Goal: Information Seeking & Learning: Learn about a topic

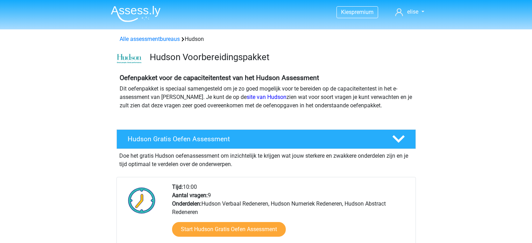
scroll to position [134, 0]
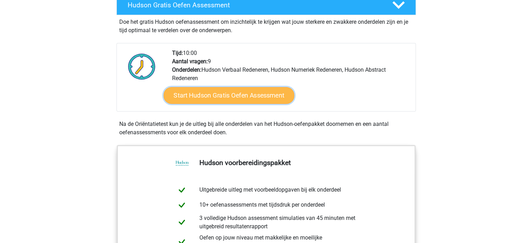
click at [218, 90] on link "Start Hudson Gratis Oefen Assessment" at bounding box center [228, 95] width 131 height 17
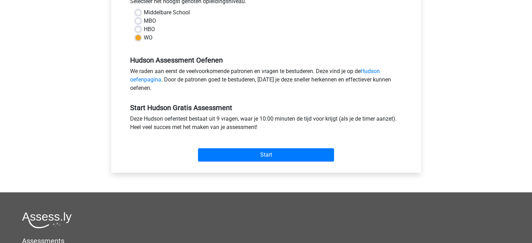
scroll to position [173, 0]
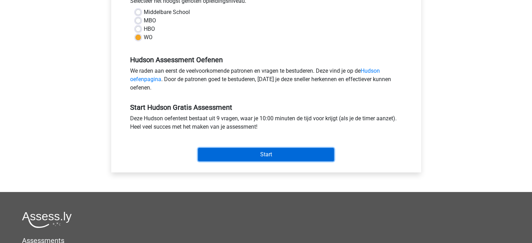
click at [226, 149] on input "Start" at bounding box center [266, 154] width 136 height 13
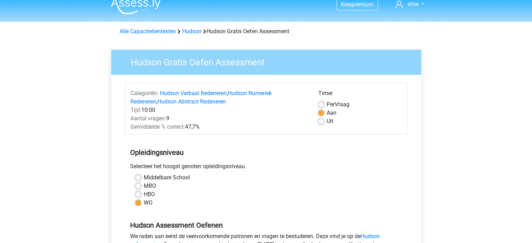
scroll to position [0, 0]
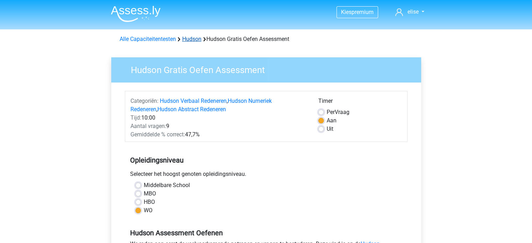
click at [191, 39] on link "Hudson" at bounding box center [191, 39] width 19 height 7
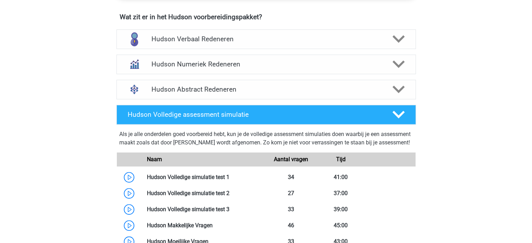
scroll to position [444, 0]
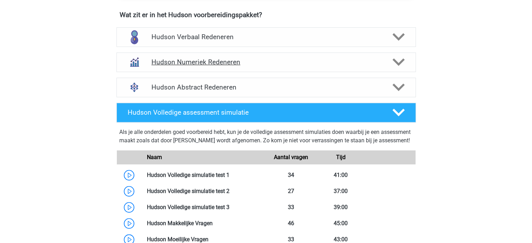
click at [198, 58] on h4 "Hudson Numeriek Redeneren" at bounding box center [265, 62] width 229 height 8
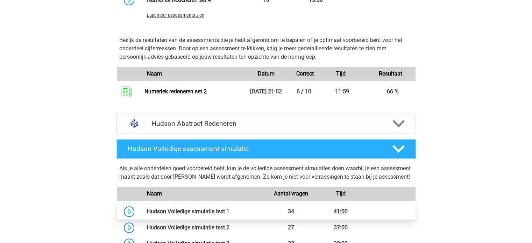
scroll to position [657, 0]
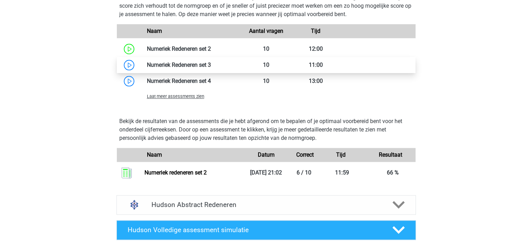
click at [211, 62] on link at bounding box center [211, 65] width 0 height 7
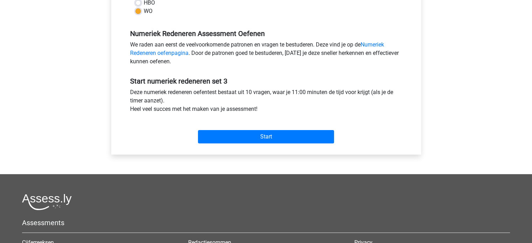
scroll to position [196, 0]
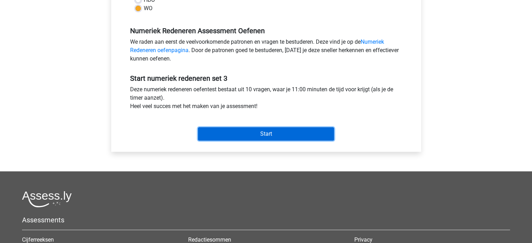
click at [230, 133] on input "Start" at bounding box center [266, 133] width 136 height 13
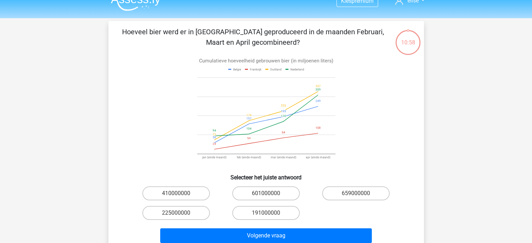
scroll to position [12, 0]
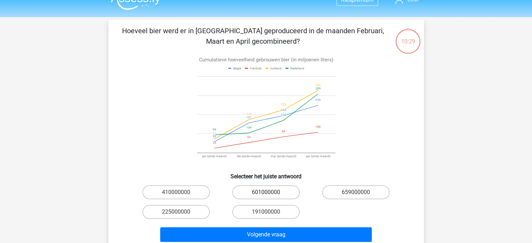
click at [263, 191] on label "601000000" at bounding box center [265, 192] width 67 height 14
click at [266, 192] on input "601000000" at bounding box center [268, 194] width 5 height 5
radio input "true"
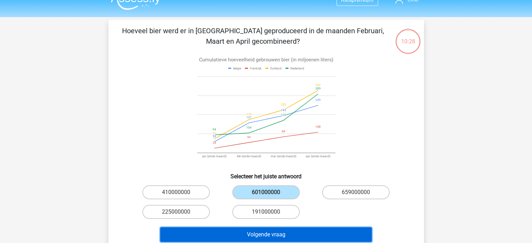
click at [273, 233] on button "Volgende vraag" at bounding box center [265, 234] width 211 height 15
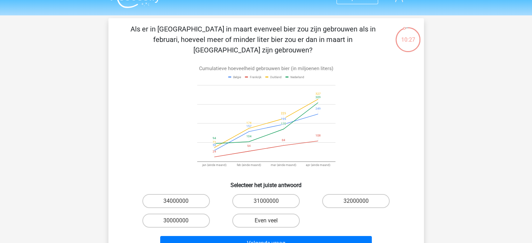
scroll to position [14, 0]
click at [193, 214] on label "30000000" at bounding box center [175, 221] width 67 height 14
click at [180, 221] on input "30000000" at bounding box center [178, 223] width 5 height 5
radio input "true"
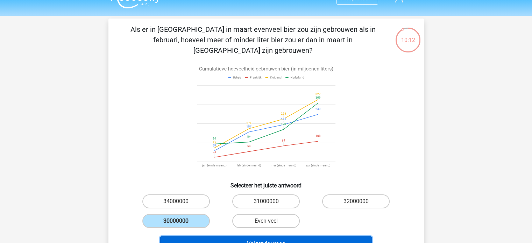
click at [229, 236] on button "Volgende vraag" at bounding box center [265, 243] width 211 height 15
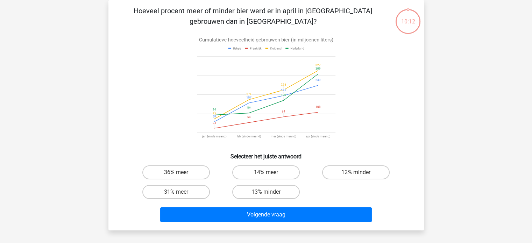
scroll to position [27, 0]
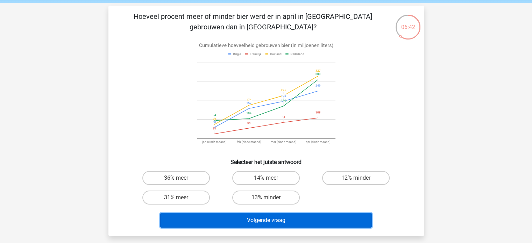
click at [283, 217] on button "Volgende vraag" at bounding box center [265, 220] width 211 height 15
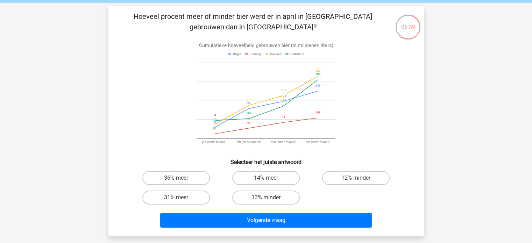
click at [351, 194] on div "36% meer 14% meer 12% minder 31% meer 13% minder" at bounding box center [266, 187] width 270 height 39
click at [275, 200] on label "13% minder" at bounding box center [265, 197] width 67 height 14
click at [270, 200] on input "13% minder" at bounding box center [268, 199] width 5 height 5
radio input "true"
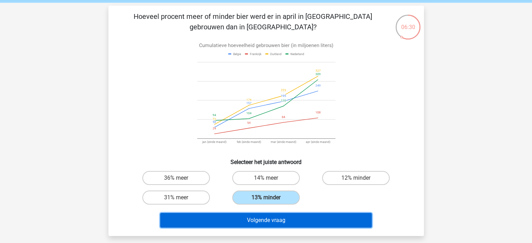
click at [280, 215] on button "Volgende vraag" at bounding box center [265, 220] width 211 height 15
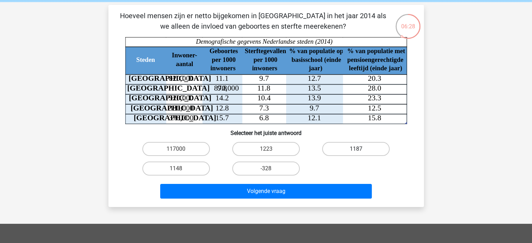
scroll to position [24, 0]
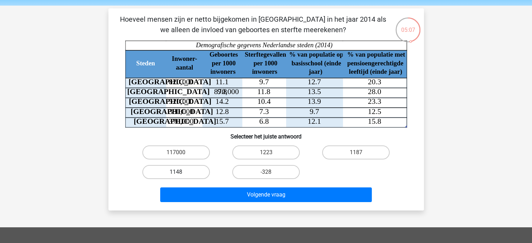
click at [160, 172] on label "1148" at bounding box center [175, 172] width 67 height 14
click at [176, 172] on input "1148" at bounding box center [178, 174] width 5 height 5
radio input "true"
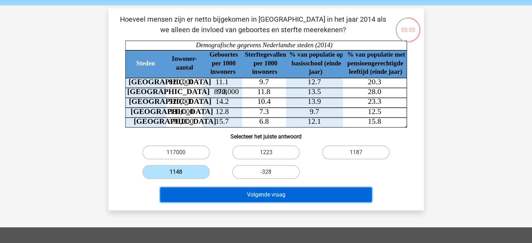
click at [252, 193] on button "Volgende vraag" at bounding box center [265, 194] width 211 height 15
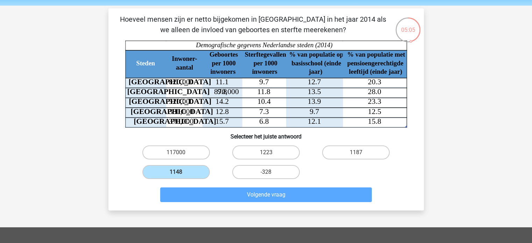
scroll to position [32, 0]
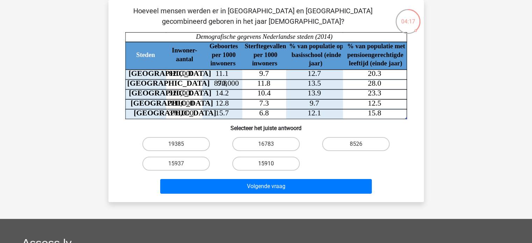
click at [269, 157] on label "15910" at bounding box center [265, 164] width 67 height 14
click at [269, 164] on input "15910" at bounding box center [268, 166] width 5 height 5
radio input "true"
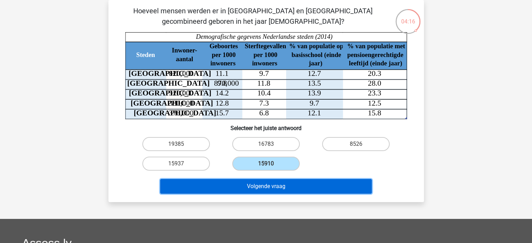
click at [270, 184] on button "Volgende vraag" at bounding box center [265, 186] width 211 height 15
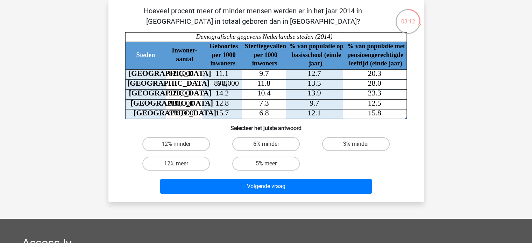
click at [267, 142] on label "6% minder" at bounding box center [265, 144] width 67 height 14
click at [267, 144] on input "6% minder" at bounding box center [268, 146] width 5 height 5
radio input "true"
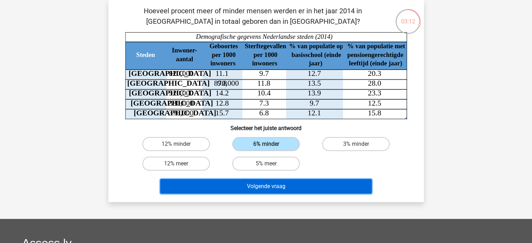
click at [273, 188] on button "Volgende vraag" at bounding box center [265, 186] width 211 height 15
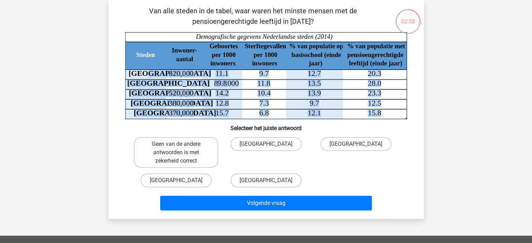
drag, startPoint x: 143, startPoint y: 72, endPoint x: 383, endPoint y: 117, distance: 244.3
click at [383, 117] on icon "Steden Inwoner- aantal Geboortes per 1000 inwoners Sterftegevallen per 1000 inw…" at bounding box center [266, 75] width 282 height 87
copy icon "erdam 820,000 11.1 9.7 12.7 20.3 Amsterdam 870,000 9.8 11.8 13.5 28.0 Eindhoven…"
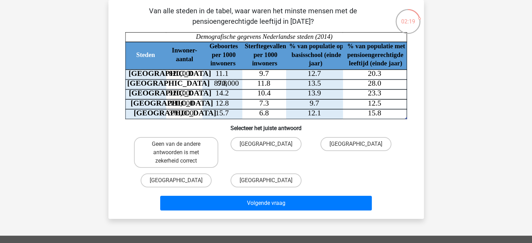
click at [401, 176] on div "Geen van de andere antwoorden is met zekerheid correct Den Haag Utrecht Eindhov…" at bounding box center [266, 162] width 293 height 56
click at [259, 142] on label "Den Haag" at bounding box center [265, 144] width 71 height 14
click at [266, 144] on input "Den Haag" at bounding box center [268, 146] width 5 height 5
radio input "true"
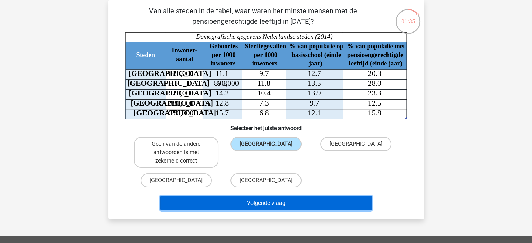
click at [267, 204] on button "Volgende vraag" at bounding box center [265, 203] width 211 height 15
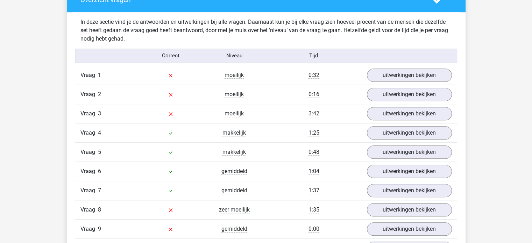
scroll to position [593, 0]
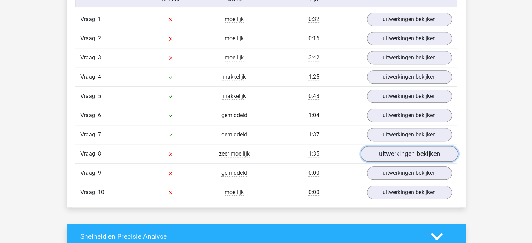
click at [379, 156] on link "uitwerkingen bekijken" at bounding box center [408, 153] width 97 height 15
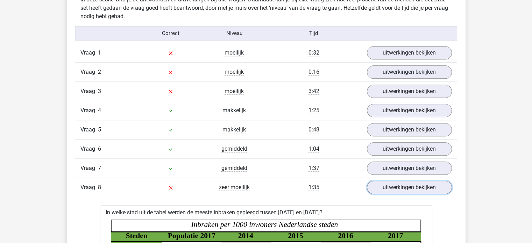
scroll to position [559, 0]
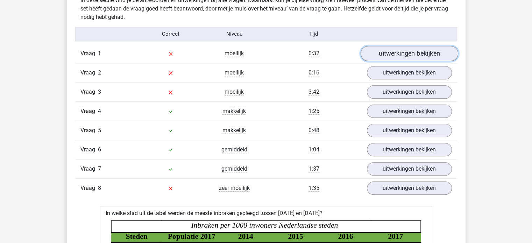
click at [391, 49] on link "uitwerkingen bekijken" at bounding box center [408, 53] width 97 height 15
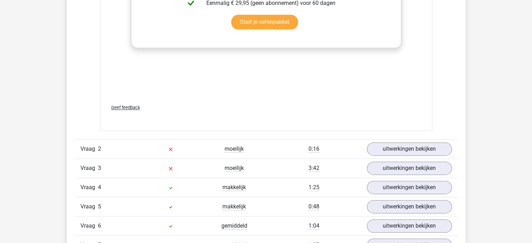
scroll to position [945, 0]
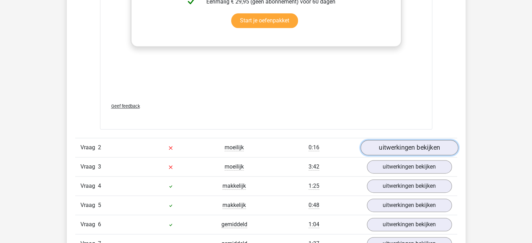
click at [382, 147] on link "uitwerkingen bekijken" at bounding box center [408, 147] width 97 height 15
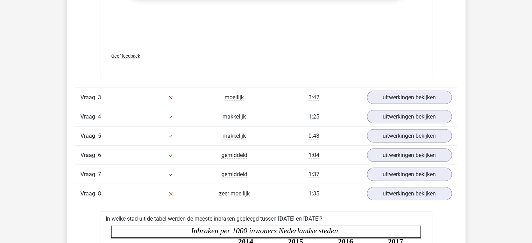
scroll to position [1490, 0]
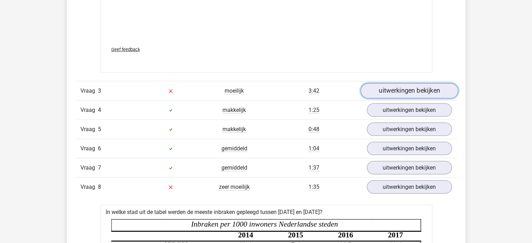
click at [382, 89] on link "uitwerkingen bekijken" at bounding box center [408, 90] width 97 height 15
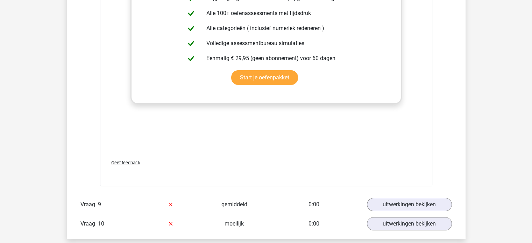
scroll to position [2425, 0]
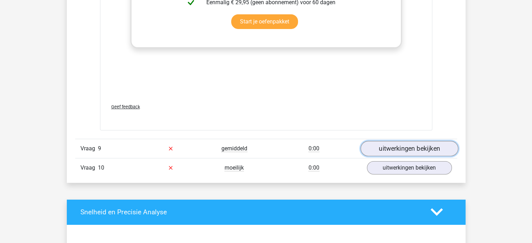
click at [401, 149] on link "uitwerkingen bekijken" at bounding box center [408, 148] width 97 height 15
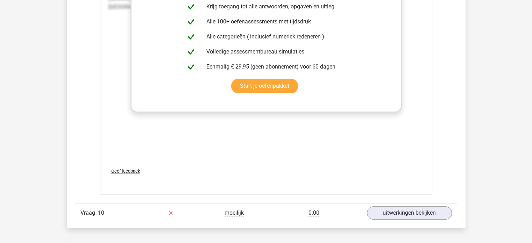
scroll to position [2890, 0]
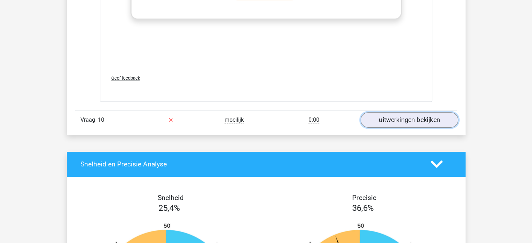
click at [393, 115] on link "uitwerkingen bekijken" at bounding box center [408, 119] width 97 height 15
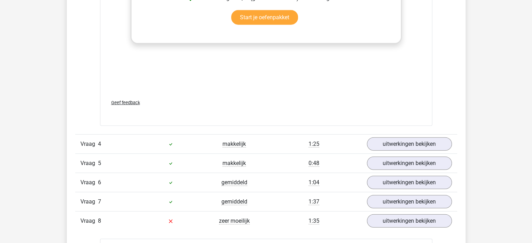
scroll to position [2086, 0]
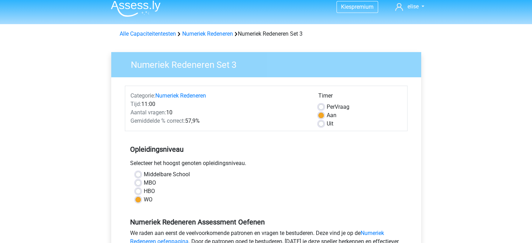
scroll to position [1, 0]
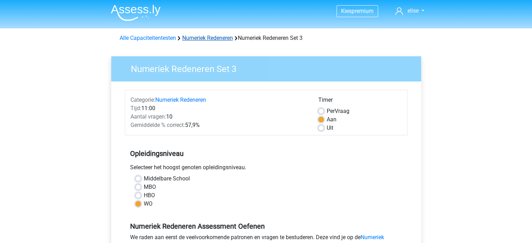
click at [220, 37] on link "Numeriek Redeneren" at bounding box center [207, 38] width 51 height 7
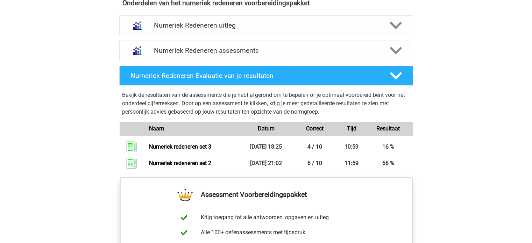
scroll to position [412, 0]
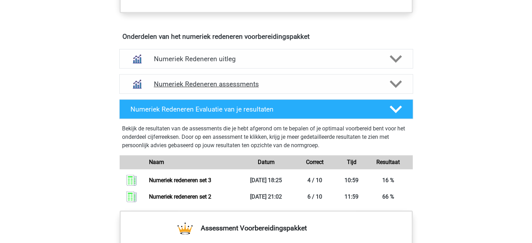
click at [224, 80] on h4 "Numeriek Redeneren assessments" at bounding box center [266, 84] width 224 height 8
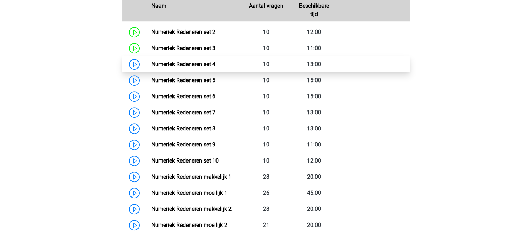
scroll to position [562, 0]
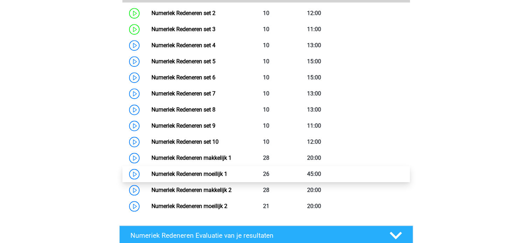
click at [191, 174] on link "Numeriek Redeneren moeilijk 1" at bounding box center [189, 174] width 76 height 7
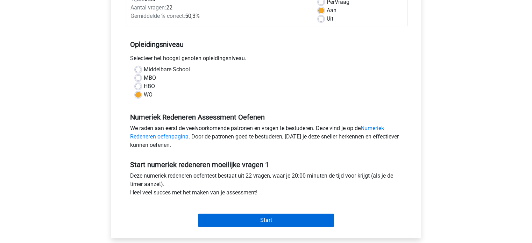
scroll to position [110, 0]
click at [281, 222] on input "Start" at bounding box center [266, 219] width 136 height 13
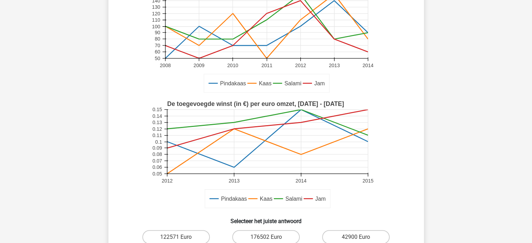
scroll to position [183, 0]
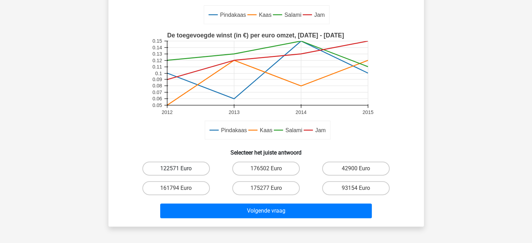
click at [181, 170] on label "122571 Euro" at bounding box center [175, 168] width 67 height 14
click at [180, 170] on input "122571 Euro" at bounding box center [178, 170] width 5 height 5
radio input "true"
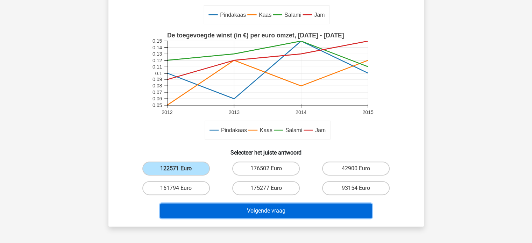
click at [226, 211] on button "Volgende vraag" at bounding box center [265, 210] width 211 height 15
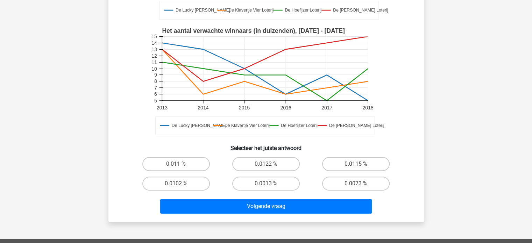
scroll to position [166, 0]
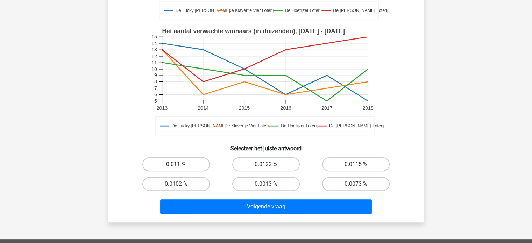
click at [174, 165] on label "0.011 %" at bounding box center [175, 164] width 67 height 14
click at [176, 165] on input "0.011 %" at bounding box center [178, 166] width 5 height 5
radio input "true"
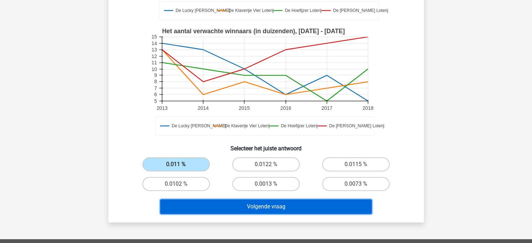
click at [273, 205] on button "Volgende vraag" at bounding box center [265, 206] width 211 height 15
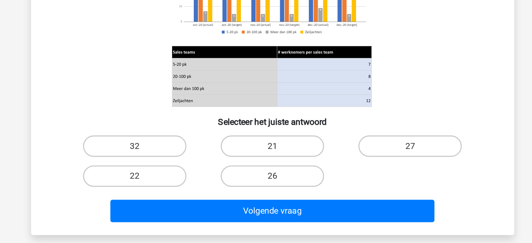
scroll to position [29, 0]
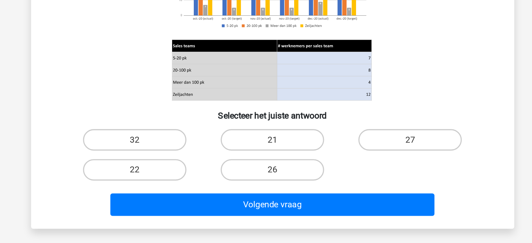
click at [352, 183] on div "27" at bounding box center [356, 176] width 90 height 20
click at [352, 180] on label "27" at bounding box center [355, 175] width 67 height 14
click at [356, 180] on input "27" at bounding box center [358, 177] width 5 height 5
radio input "true"
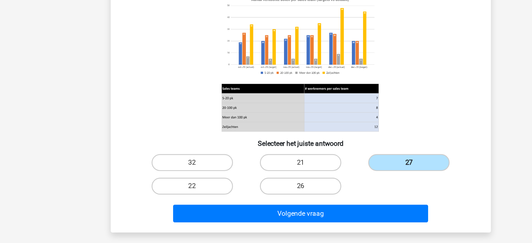
scroll to position [27, 0]
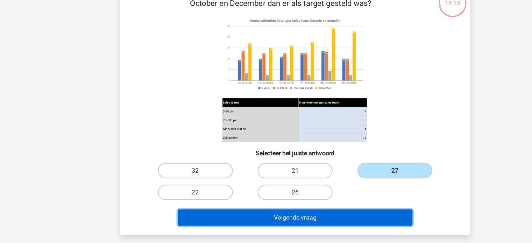
click at [326, 218] on button "Volgende vraag" at bounding box center [265, 219] width 211 height 15
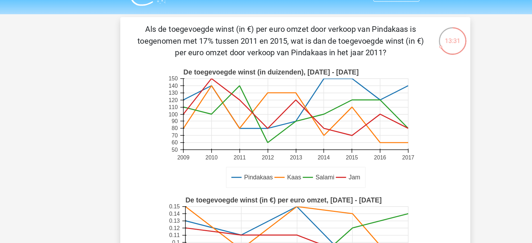
scroll to position [16, 0]
click at [300, 174] on icon "Pindakaas Kaas Salami Jam De toegevoegde winst (in €) per euro omzet, 2015 - 20…" at bounding box center [266, 231] width 282 height 115
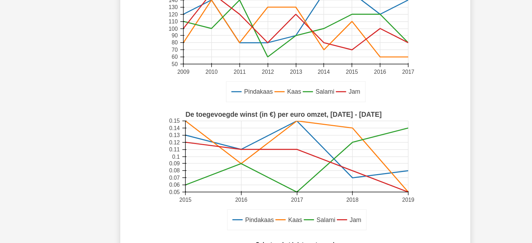
scroll to position [164, 0]
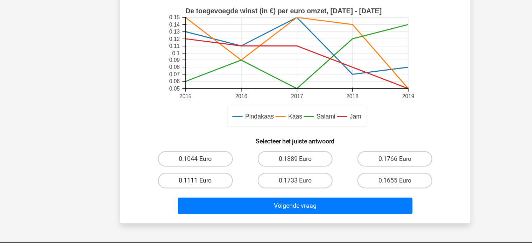
click at [181, 181] on label "0.1111 Euro" at bounding box center [175, 186] width 67 height 14
click at [180, 186] on input "0.1111 Euro" at bounding box center [178, 188] width 5 height 5
radio input "true"
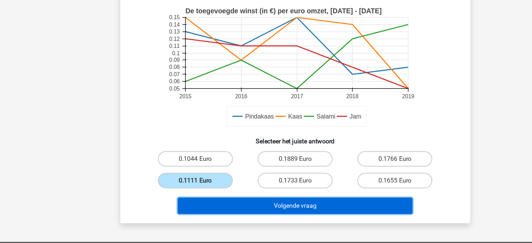
click at [235, 208] on button "Volgende vraag" at bounding box center [265, 209] width 211 height 15
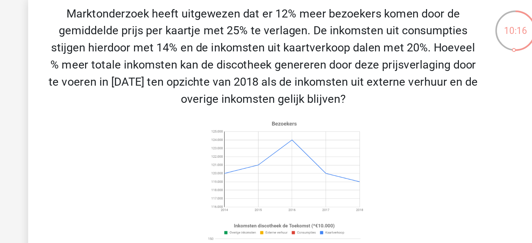
scroll to position [20, 0]
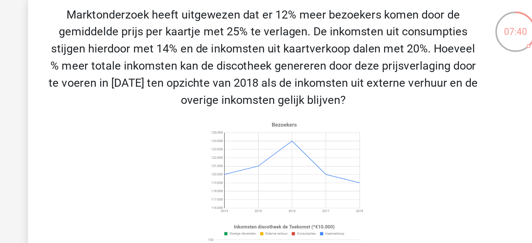
click at [340, 108] on icon at bounding box center [266, 143] width 282 height 115
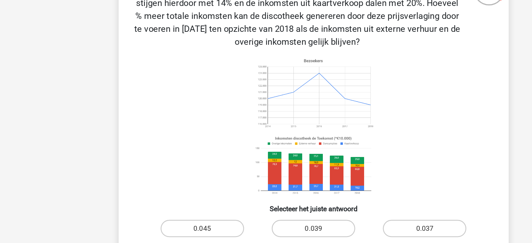
scroll to position [75, 0]
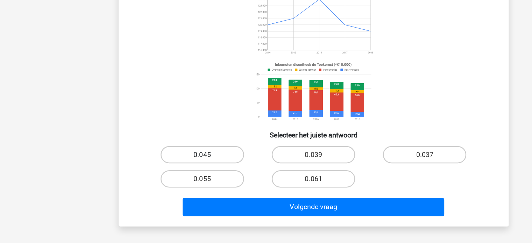
click at [195, 170] on label "0.045" at bounding box center [175, 172] width 67 height 14
click at [180, 172] on input "0.045" at bounding box center [178, 174] width 5 height 5
radio input "true"
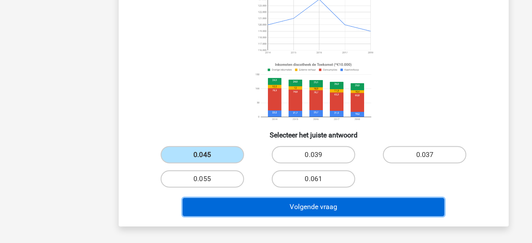
click at [225, 214] on button "Volgende vraag" at bounding box center [265, 214] width 211 height 15
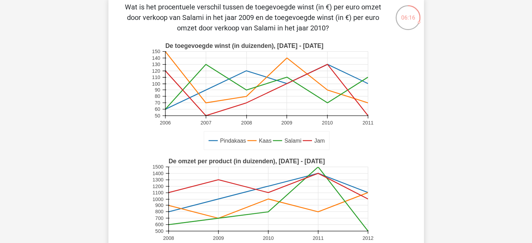
scroll to position [25, 0]
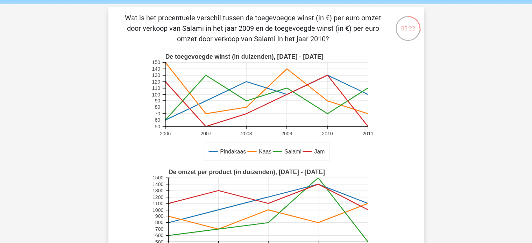
click at [361, 114] on icon at bounding box center [266, 114] width 202 height 0
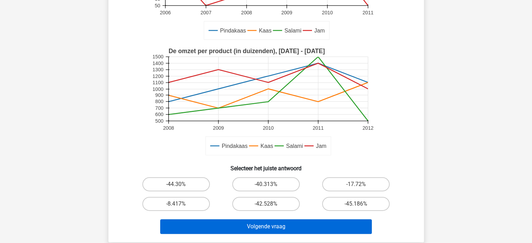
scroll to position [147, 0]
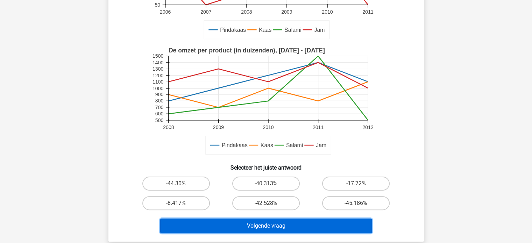
click at [323, 222] on button "Volgende vraag" at bounding box center [265, 225] width 211 height 15
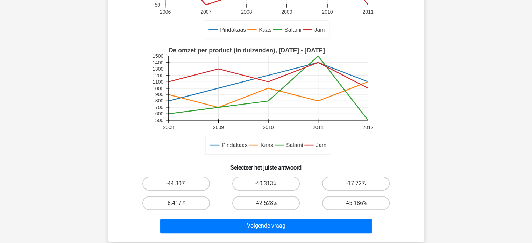
click at [254, 186] on label "-40.313%" at bounding box center [265, 183] width 67 height 14
click at [266, 186] on input "-40.313%" at bounding box center [268, 185] width 5 height 5
radio input "true"
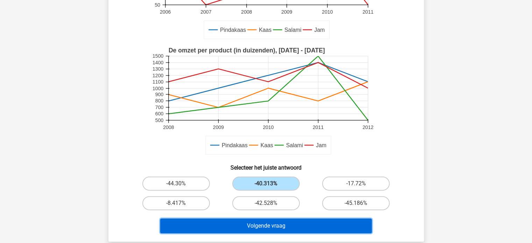
click at [268, 222] on button "Volgende vraag" at bounding box center [265, 225] width 211 height 15
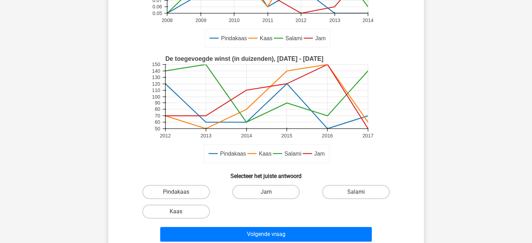
scroll to position [142, 0]
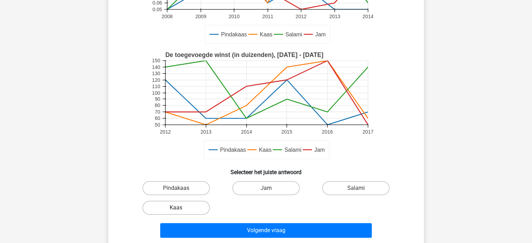
click at [194, 207] on label "Kaas" at bounding box center [175, 208] width 67 height 14
click at [180, 208] on input "Kaas" at bounding box center [178, 210] width 5 height 5
radio input "true"
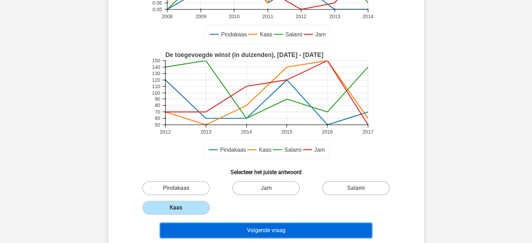
click at [240, 231] on button "Volgende vraag" at bounding box center [265, 230] width 211 height 15
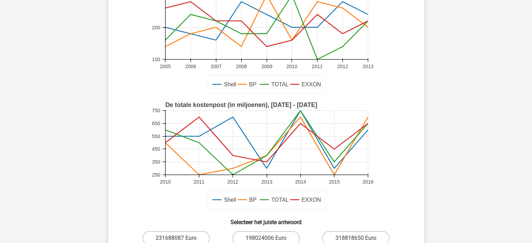
scroll to position [171, 0]
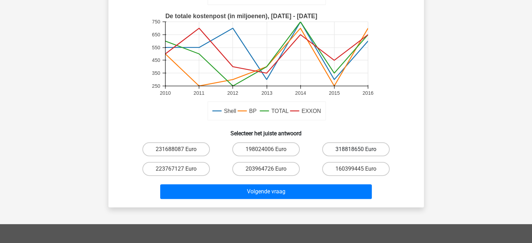
click at [360, 148] on label "318818650 Euro" at bounding box center [355, 149] width 67 height 14
click at [360, 149] on input "318818650 Euro" at bounding box center [358, 151] width 5 height 5
radio input "true"
click at [344, 149] on label "318818650 Euro" at bounding box center [355, 149] width 67 height 14
click at [356, 149] on input "318818650 Euro" at bounding box center [358, 151] width 5 height 5
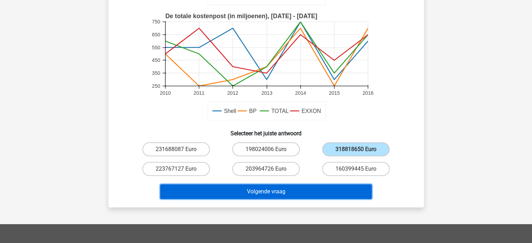
click at [317, 187] on button "Volgende vraag" at bounding box center [265, 191] width 211 height 15
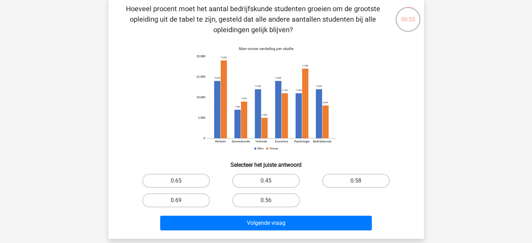
scroll to position [18, 0]
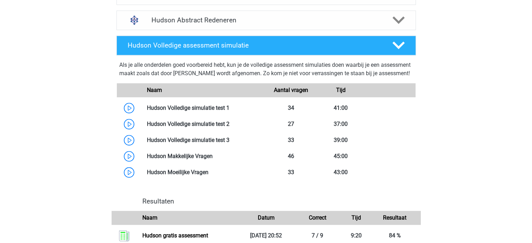
scroll to position [512, 0]
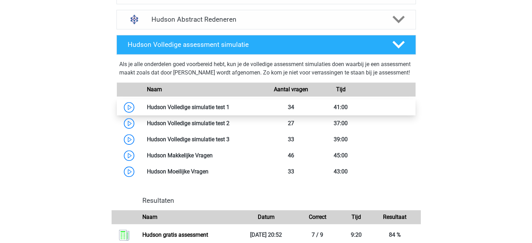
click at [229, 110] on link at bounding box center [229, 107] width 0 height 7
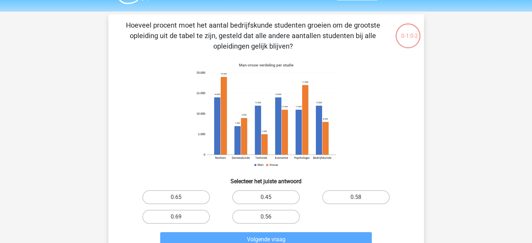
scroll to position [18, 0]
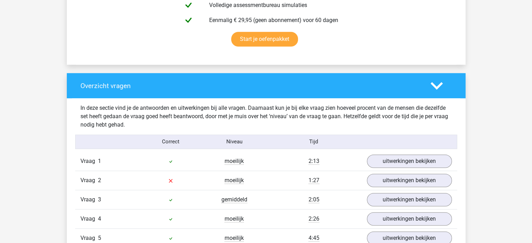
scroll to position [451, 0]
click at [389, 178] on link "uitwerkingen bekijken" at bounding box center [408, 180] width 97 height 15
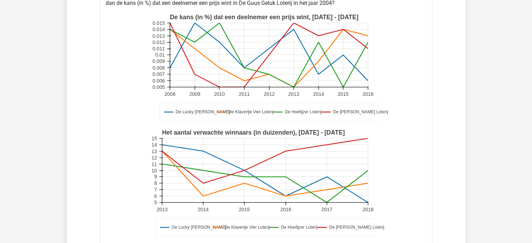
scroll to position [660, 0]
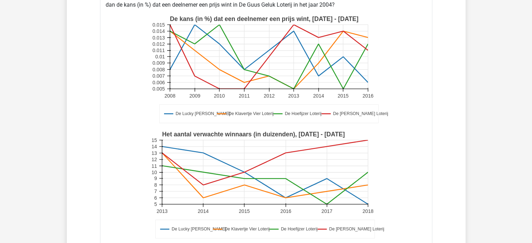
click at [265, 112] on text "De Klavertje Vier Loterij" at bounding box center [250, 113] width 45 height 5
click at [216, 106] on icon at bounding box center [268, 113] width 219 height 19
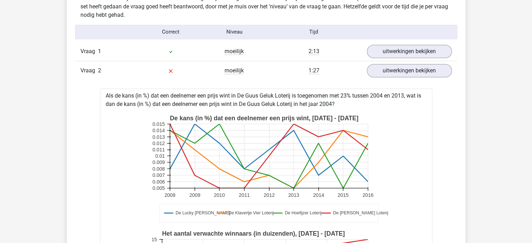
scroll to position [561, 0]
drag, startPoint x: 346, startPoint y: 104, endPoint x: 81, endPoint y: 96, distance: 265.4
click at [137, 151] on icon "De Lucky [PERSON_NAME] De Klavertje Vier Loterij De Hoefijzer [PERSON_NAME] Lot…" at bounding box center [266, 169] width 310 height 115
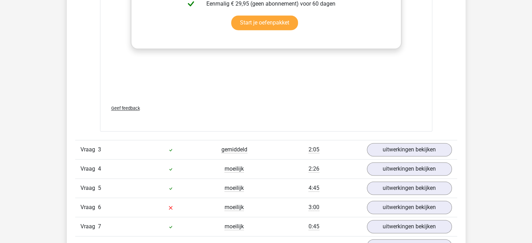
scroll to position [1155, 0]
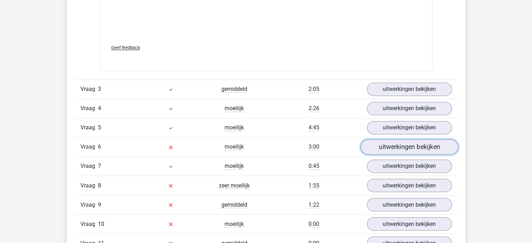
click at [403, 141] on link "uitwerkingen bekijken" at bounding box center [408, 146] width 97 height 15
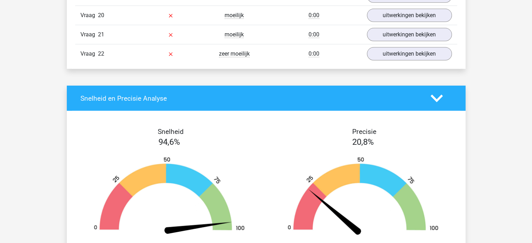
scroll to position [2128, 0]
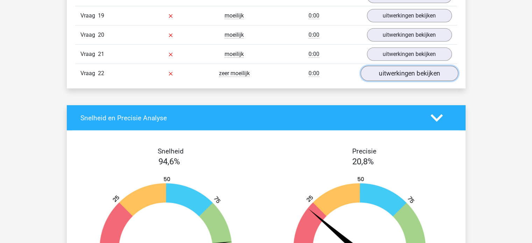
click at [382, 72] on link "uitwerkingen bekijken" at bounding box center [408, 73] width 97 height 15
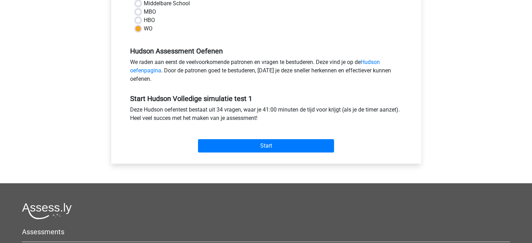
scroll to position [182, 0]
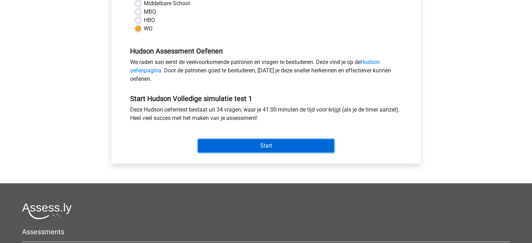
click at [230, 142] on input "Start" at bounding box center [266, 145] width 136 height 13
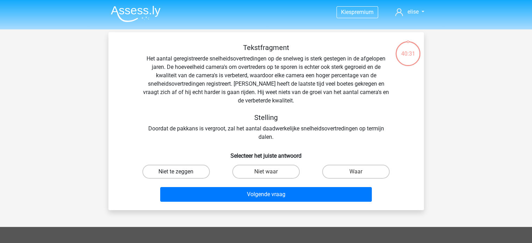
click at [174, 167] on label "Niet te zeggen" at bounding box center [175, 172] width 67 height 14
click at [176, 172] on input "Niet te zeggen" at bounding box center [178, 174] width 5 height 5
radio input "true"
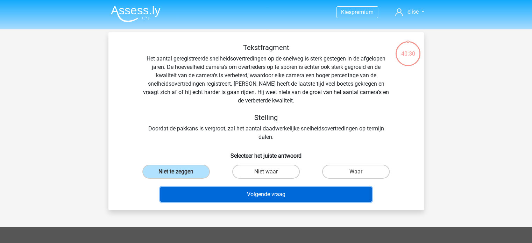
click at [211, 195] on button "Volgende vraag" at bounding box center [265, 194] width 211 height 15
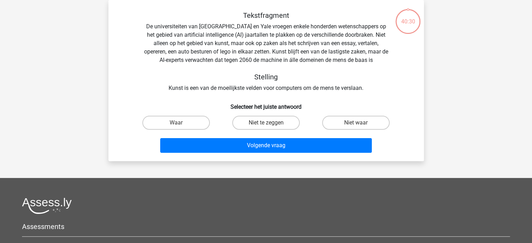
scroll to position [15, 0]
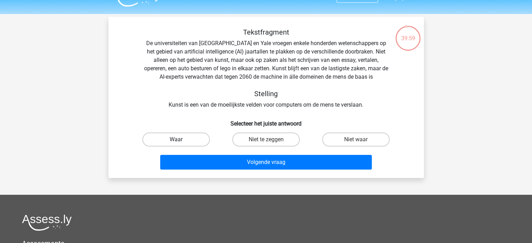
click at [190, 138] on label "Waar" at bounding box center [175, 139] width 67 height 14
click at [180, 139] on input "Waar" at bounding box center [178, 141] width 5 height 5
radio input "true"
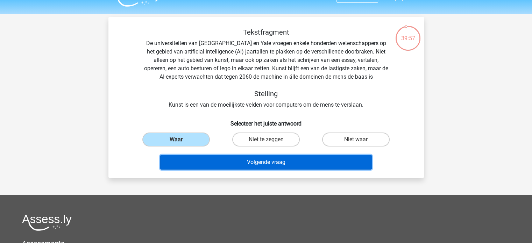
click at [229, 164] on button "Volgende vraag" at bounding box center [265, 162] width 211 height 15
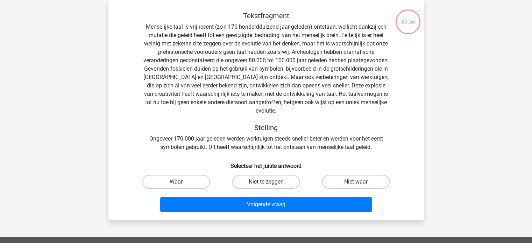
scroll to position [32, 0]
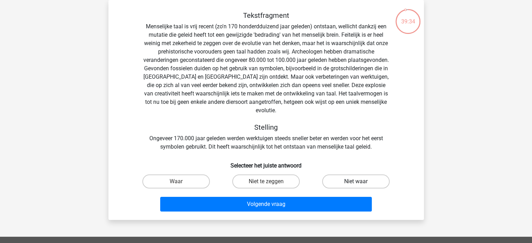
click at [351, 174] on label "Niet waar" at bounding box center [355, 181] width 67 height 14
click at [356, 181] on input "Niet waar" at bounding box center [358, 183] width 5 height 5
radio input "true"
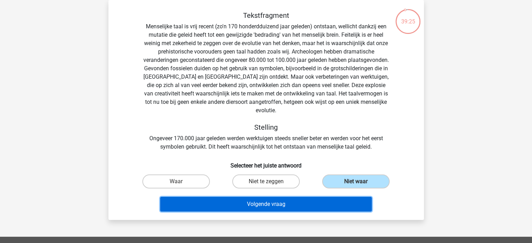
click at [305, 197] on button "Volgende vraag" at bounding box center [265, 204] width 211 height 15
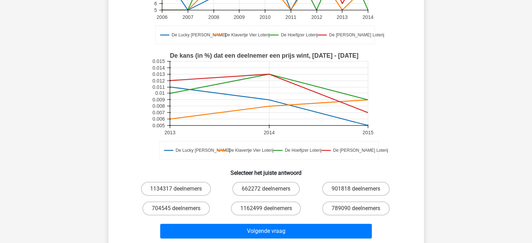
scroll to position [131, 0]
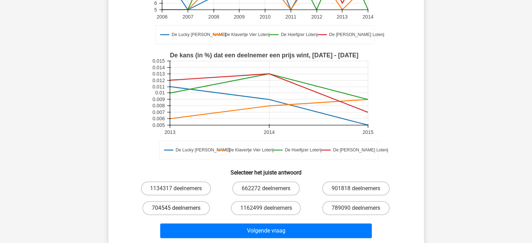
click at [190, 204] on label "704545 deelnemers" at bounding box center [175, 208] width 67 height 14
click at [180, 208] on input "704545 deelnemers" at bounding box center [178, 210] width 5 height 5
radio input "true"
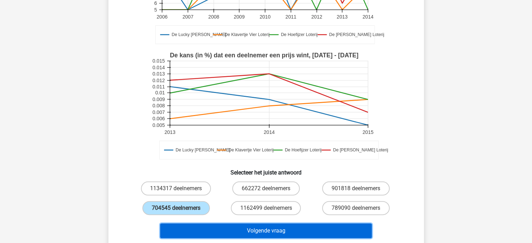
click at [216, 227] on button "Volgende vraag" at bounding box center [265, 230] width 211 height 15
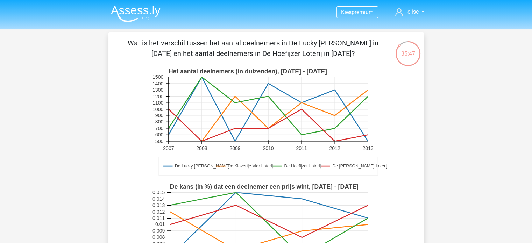
scroll to position [162, 0]
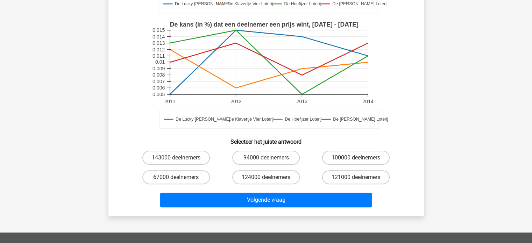
click at [345, 155] on label "100000 deelnemers" at bounding box center [355, 158] width 67 height 14
click at [356, 158] on input "100000 deelnemers" at bounding box center [358, 160] width 5 height 5
radio input "true"
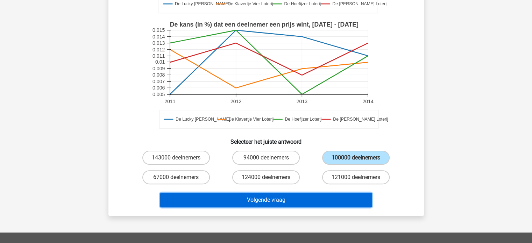
click at [302, 198] on button "Volgende vraag" at bounding box center [265, 200] width 211 height 15
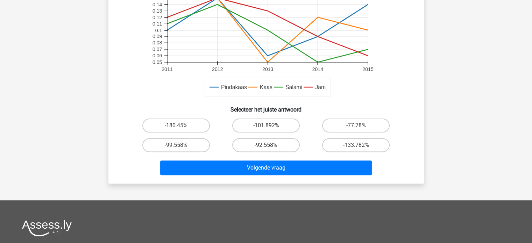
scroll to position [194, 0]
click at [340, 123] on label "-77.78%" at bounding box center [355, 125] width 67 height 14
click at [356, 125] on input "-77.78%" at bounding box center [358, 127] width 5 height 5
radio input "true"
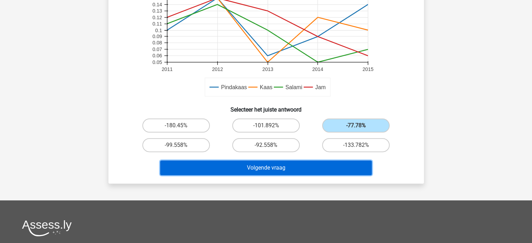
click at [301, 167] on button "Volgende vraag" at bounding box center [265, 167] width 211 height 15
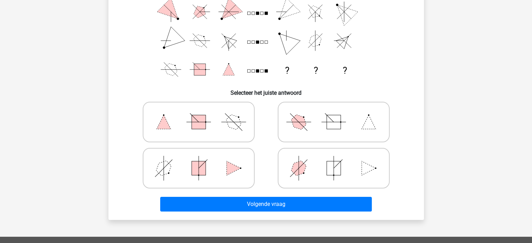
scroll to position [95, 0]
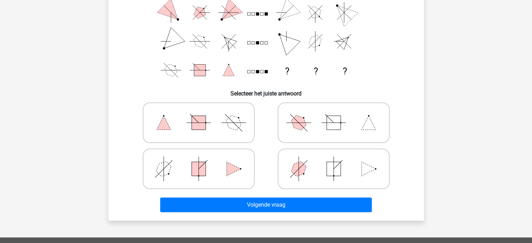
click at [305, 180] on icon at bounding box center [333, 168] width 105 height 35
click at [333, 160] on input "radio" at bounding box center [335, 158] width 5 height 5
radio input "true"
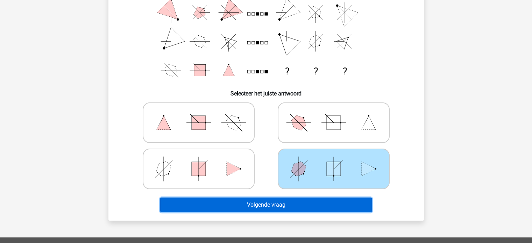
click at [292, 207] on button "Volgende vraag" at bounding box center [265, 204] width 211 height 15
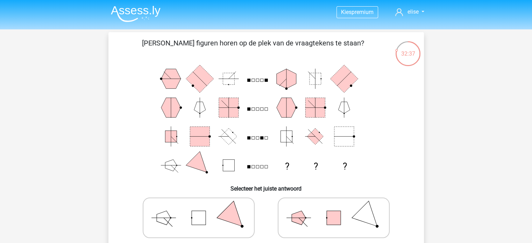
scroll to position [68, 0]
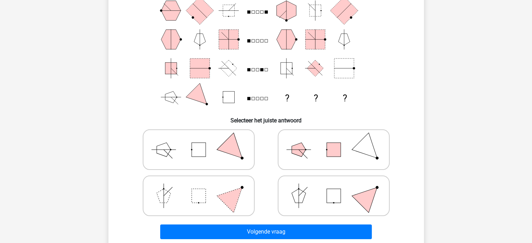
click at [214, 154] on icon at bounding box center [198, 149] width 105 height 35
click at [203, 141] on input "radio" at bounding box center [200, 138] width 5 height 5
radio input "true"
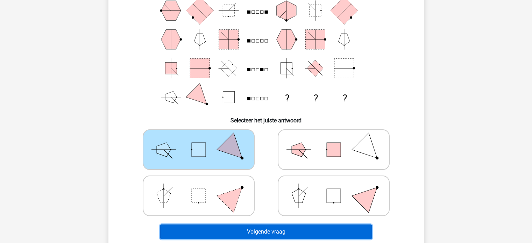
click at [262, 231] on button "Volgende vraag" at bounding box center [265, 231] width 211 height 15
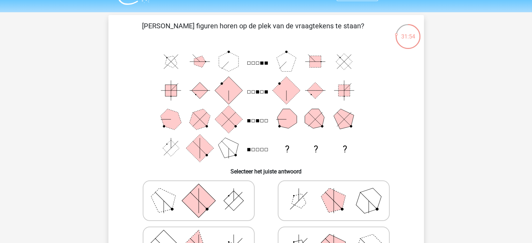
scroll to position [44, 0]
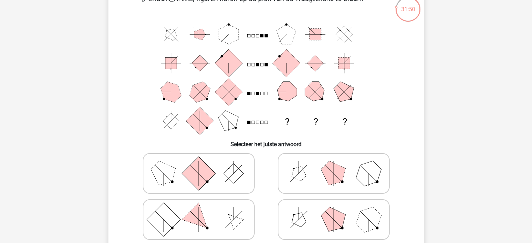
click at [343, 178] on icon at bounding box center [333, 173] width 105 height 35
click at [338, 165] on input "radio" at bounding box center [335, 162] width 5 height 5
radio input "true"
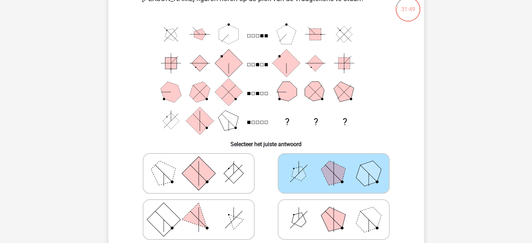
scroll to position [153, 0]
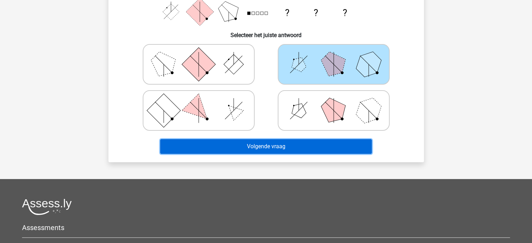
click at [302, 144] on button "Volgende vraag" at bounding box center [265, 146] width 211 height 15
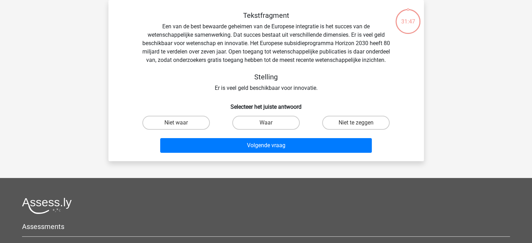
scroll to position [0, 0]
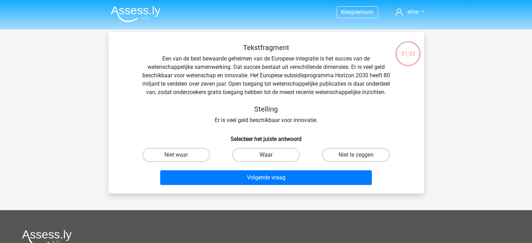
click at [282, 162] on label "Waar" at bounding box center [265, 155] width 67 height 14
click at [270, 159] on input "Waar" at bounding box center [268, 157] width 5 height 5
radio input "true"
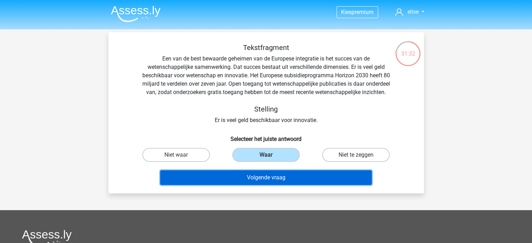
click at [284, 182] on button "Volgende vraag" at bounding box center [265, 177] width 211 height 15
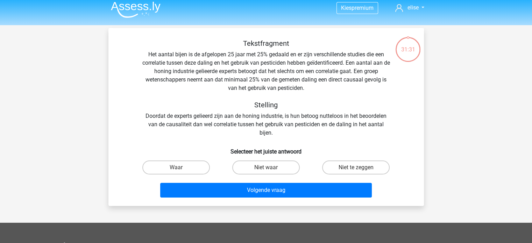
scroll to position [3, 0]
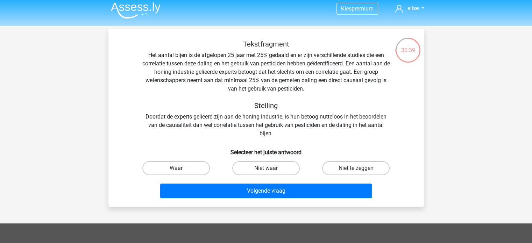
click at [356, 168] on input "Niet te zeggen" at bounding box center [358, 170] width 5 height 5
radio input "true"
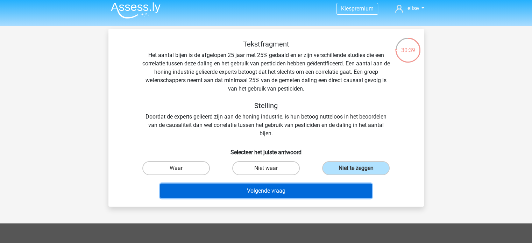
click at [298, 188] on button "Volgende vraag" at bounding box center [265, 190] width 211 height 15
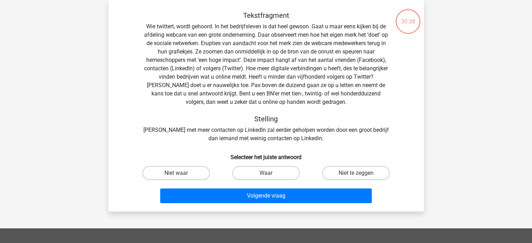
scroll to position [29, 0]
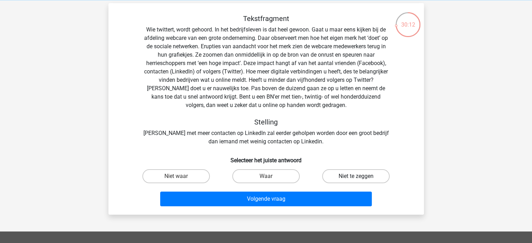
click at [351, 172] on label "Niet te zeggen" at bounding box center [355, 176] width 67 height 14
click at [356, 176] on input "Niet te zeggen" at bounding box center [358, 178] width 5 height 5
radio input "true"
click at [245, 177] on label "Waar" at bounding box center [265, 176] width 67 height 14
click at [266, 177] on input "Waar" at bounding box center [268, 178] width 5 height 5
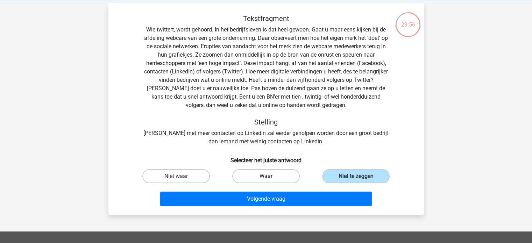
radio input "true"
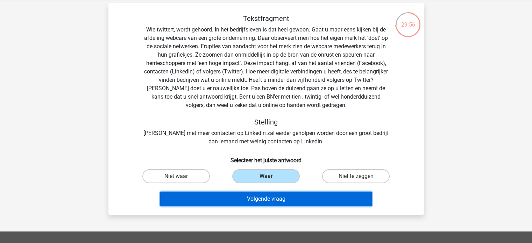
click at [247, 197] on button "Volgende vraag" at bounding box center [265, 198] width 211 height 15
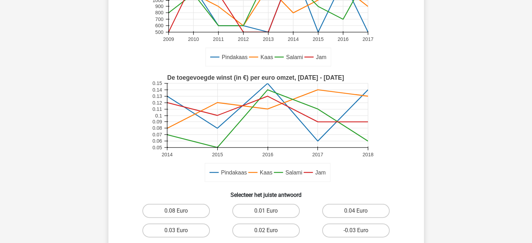
scroll to position [158, 0]
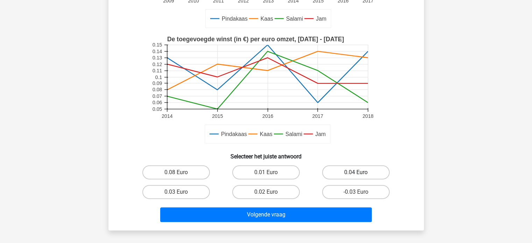
click at [367, 175] on label "0.04 Euro" at bounding box center [355, 172] width 67 height 14
click at [360, 175] on input "0.04 Euro" at bounding box center [358, 174] width 5 height 5
radio input "true"
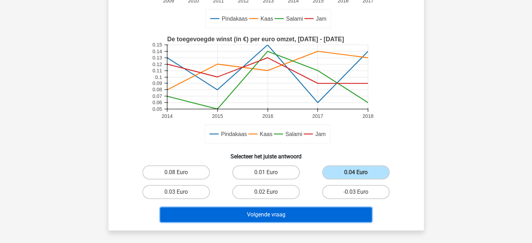
click at [337, 216] on button "Volgende vraag" at bounding box center [265, 214] width 211 height 15
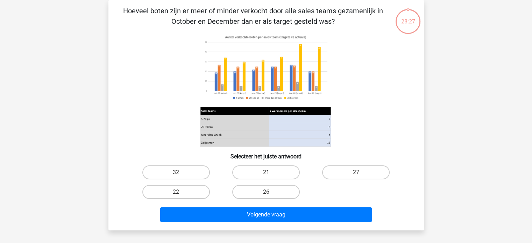
scroll to position [3, 0]
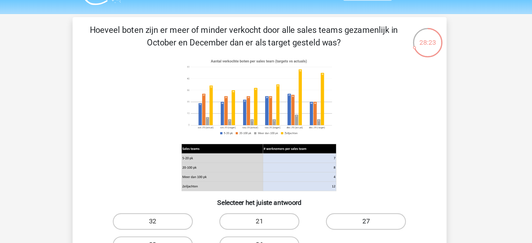
click at [344, 198] on label "27" at bounding box center [355, 202] width 67 height 14
click at [356, 202] on input "27" at bounding box center [358, 204] width 5 height 5
radio input "true"
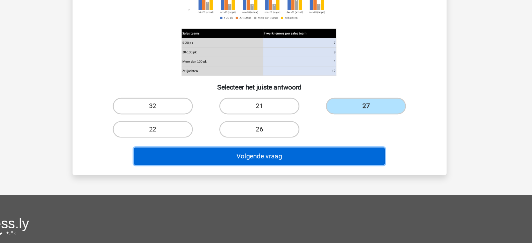
click at [325, 170] on button "Volgende vraag" at bounding box center [265, 169] width 211 height 15
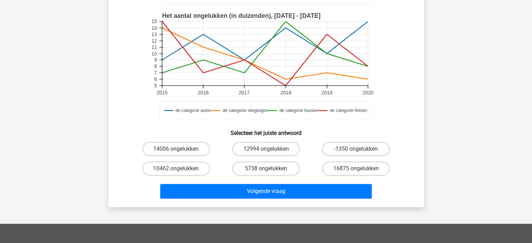
scroll to position [181, 0]
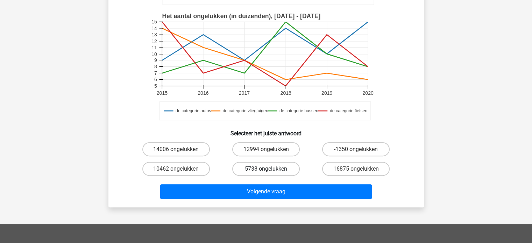
click at [269, 166] on label "5738 ongelukken" at bounding box center [265, 169] width 67 height 14
click at [269, 169] on input "5738 ongelukken" at bounding box center [268, 171] width 5 height 5
radio input "true"
click at [198, 151] on label "14006 ongelukken" at bounding box center [175, 149] width 67 height 14
click at [180, 151] on input "14006 ongelukken" at bounding box center [178, 151] width 5 height 5
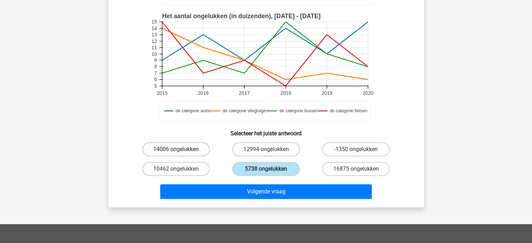
radio input "true"
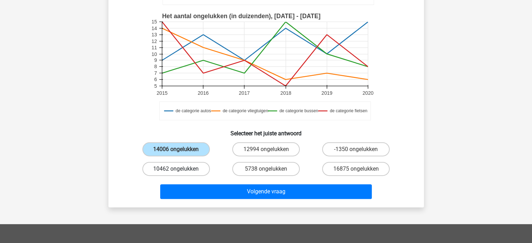
click at [191, 167] on label "10462 ongelukken" at bounding box center [175, 169] width 67 height 14
click at [180, 169] on input "10462 ongelukken" at bounding box center [178, 171] width 5 height 5
radio input "true"
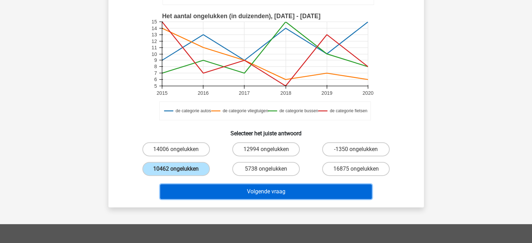
click at [211, 189] on button "Volgende vraag" at bounding box center [265, 191] width 211 height 15
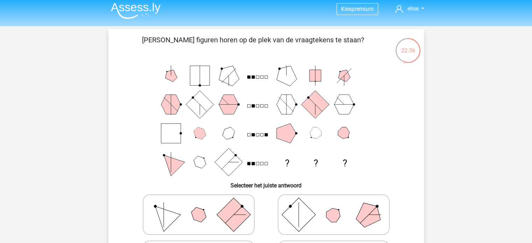
scroll to position [83, 0]
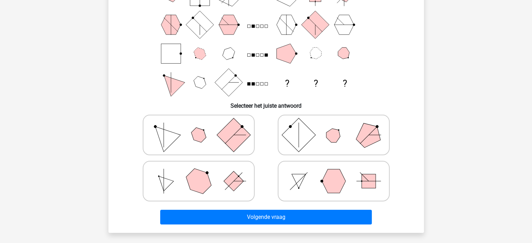
click at [193, 180] on polygon at bounding box center [198, 181] width 34 height 34
click at [198, 172] on input "radio" at bounding box center [200, 170] width 5 height 5
radio input "true"
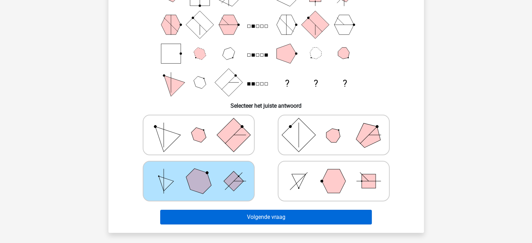
drag, startPoint x: 217, startPoint y: 207, endPoint x: 217, endPoint y: 215, distance: 8.4
click at [217, 215] on div "Volgende vraag" at bounding box center [266, 215] width 293 height 23
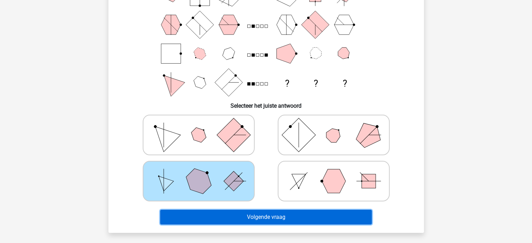
click at [217, 215] on button "Volgende vraag" at bounding box center [265, 217] width 211 height 15
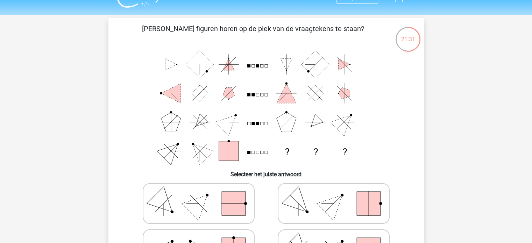
scroll to position [74, 0]
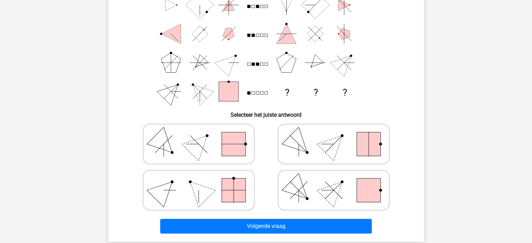
click at [326, 196] on line at bounding box center [333, 190] width 17 height 17
click at [333, 181] on input "radio" at bounding box center [335, 179] width 5 height 5
radio input "true"
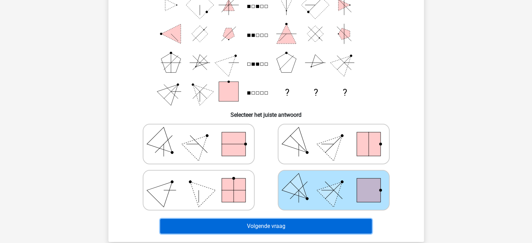
click at [315, 223] on button "Volgende vraag" at bounding box center [265, 226] width 211 height 15
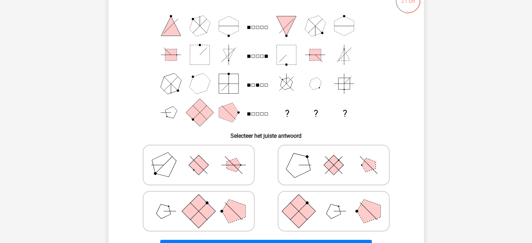
scroll to position [53, 0]
click at [205, 213] on rect at bounding box center [198, 211] width 34 height 34
click at [203, 202] on input "radio" at bounding box center [200, 199] width 5 height 5
radio input "true"
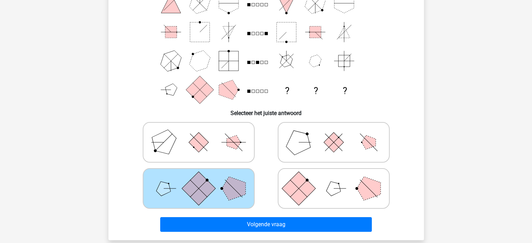
scroll to position [77, 0]
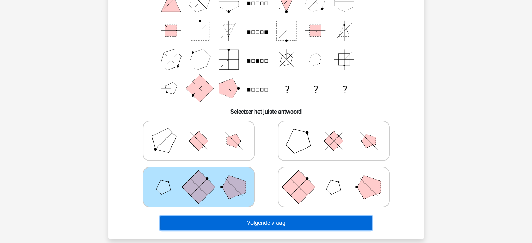
click at [236, 220] on button "Volgende vraag" at bounding box center [265, 223] width 211 height 15
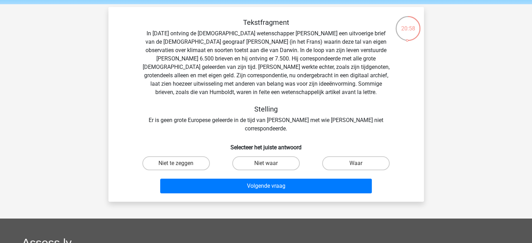
scroll to position [19, 0]
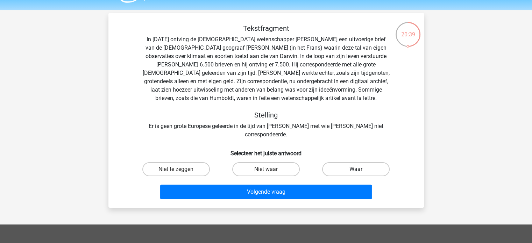
click at [348, 162] on label "Waar" at bounding box center [355, 169] width 67 height 14
click at [356, 169] on input "Waar" at bounding box center [358, 171] width 5 height 5
radio input "true"
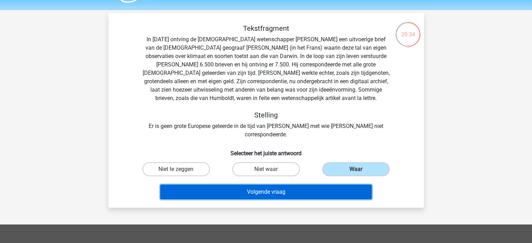
click at [310, 185] on button "Volgende vraag" at bounding box center [265, 192] width 211 height 15
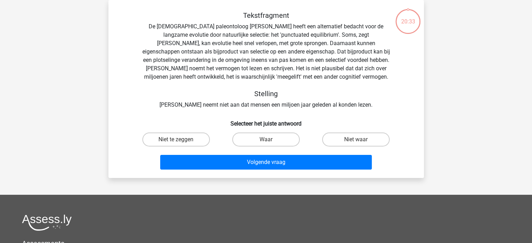
scroll to position [27, 0]
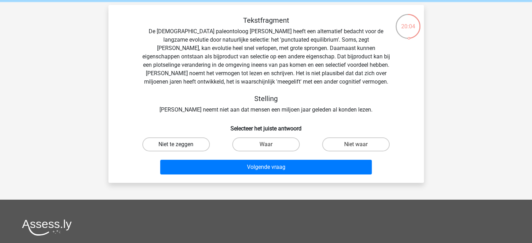
click at [197, 145] on label "Niet te zeggen" at bounding box center [175, 144] width 67 height 14
click at [180, 145] on input "Niet te zeggen" at bounding box center [178, 146] width 5 height 5
radio input "true"
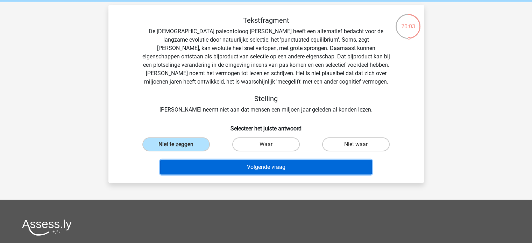
click at [223, 160] on button "Volgende vraag" at bounding box center [265, 167] width 211 height 15
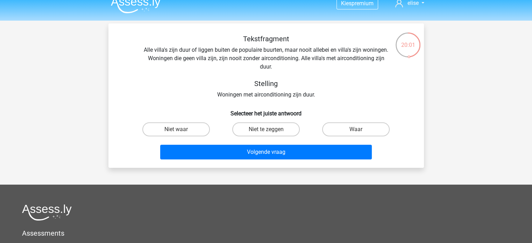
scroll to position [8, 0]
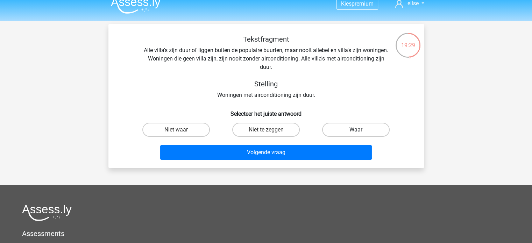
click at [335, 131] on label "Waar" at bounding box center [355, 130] width 67 height 14
click at [356, 131] on input "Waar" at bounding box center [358, 132] width 5 height 5
radio input "true"
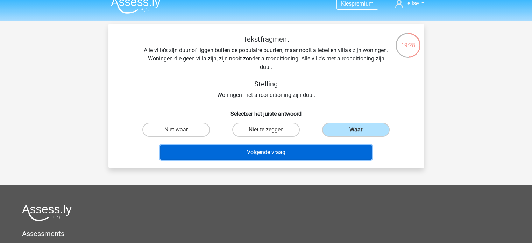
click at [307, 155] on button "Volgende vraag" at bounding box center [265, 152] width 211 height 15
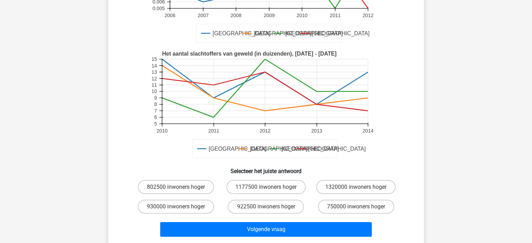
scroll to position [140, 0]
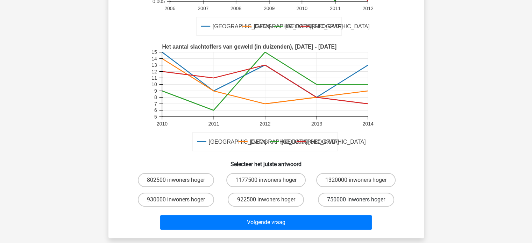
click at [339, 202] on label "750000 inwoners hoger" at bounding box center [356, 200] width 76 height 14
click at [356, 202] on input "750000 inwoners hoger" at bounding box center [358, 202] width 5 height 5
radio input "true"
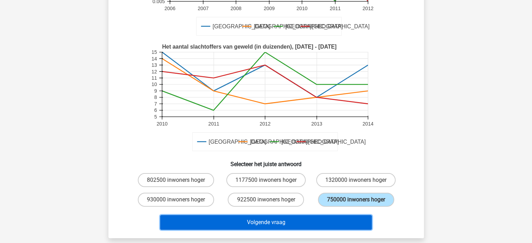
click at [323, 222] on button "Volgende vraag" at bounding box center [265, 222] width 211 height 15
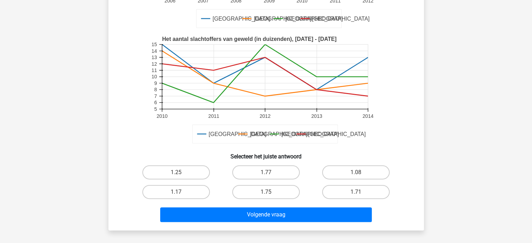
scroll to position [158, 0]
click at [193, 185] on label "1.17" at bounding box center [175, 192] width 67 height 14
click at [180, 192] on input "1.17" at bounding box center [178, 194] width 5 height 5
radio input "true"
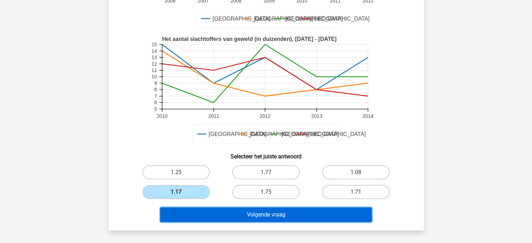
click at [236, 207] on button "Volgende vraag" at bounding box center [265, 214] width 211 height 15
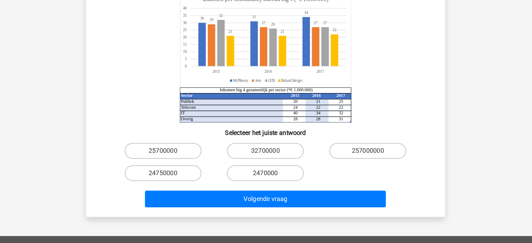
scroll to position [84, 0]
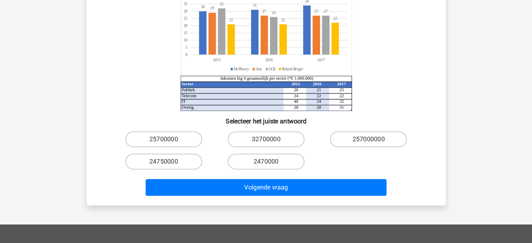
click at [177, 171] on input "24750000" at bounding box center [178, 173] width 5 height 5
radio input "true"
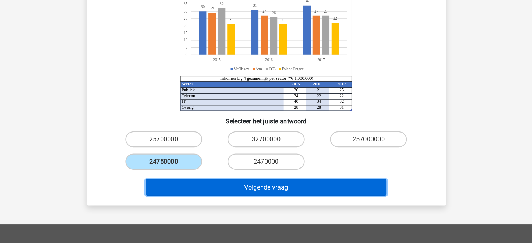
click at [203, 187] on button "Volgende vraag" at bounding box center [265, 194] width 211 height 15
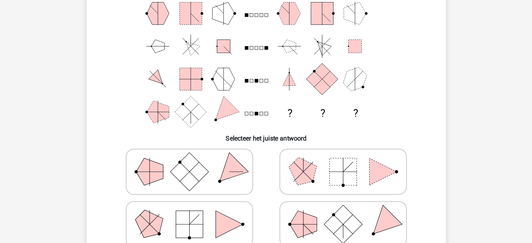
scroll to position [57, 0]
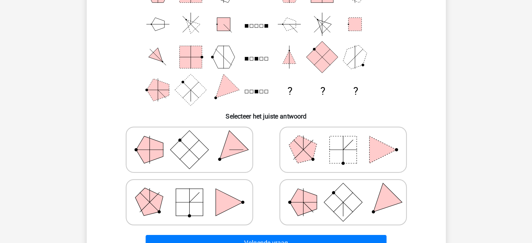
click at [319, 153] on icon at bounding box center [333, 160] width 105 height 35
click at [333, 152] on input "radio" at bounding box center [335, 149] width 5 height 5
radio input "true"
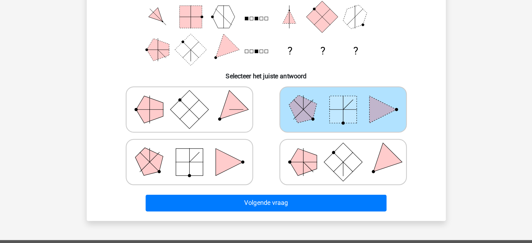
scroll to position [93, 0]
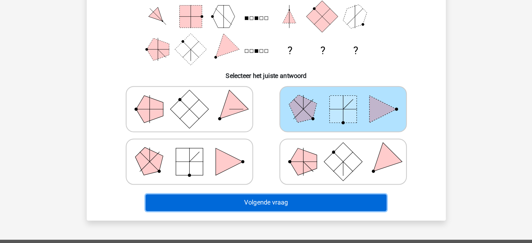
click at [304, 209] on button "Volgende vraag" at bounding box center [265, 207] width 211 height 15
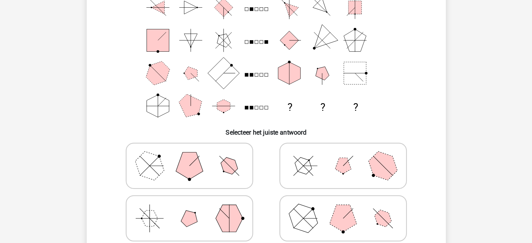
scroll to position [50, 0]
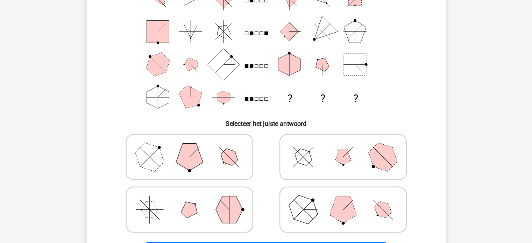
click at [215, 165] on icon at bounding box center [198, 167] width 105 height 35
click at [203, 159] on input "radio" at bounding box center [200, 156] width 5 height 5
radio input "true"
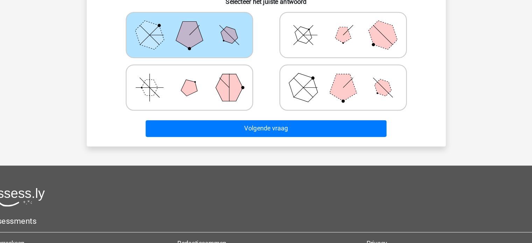
scroll to position [168, 0]
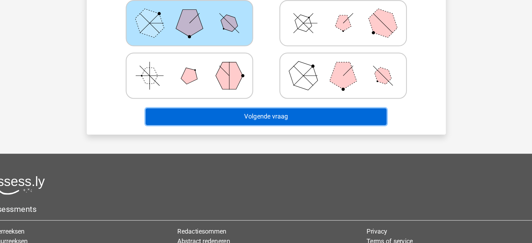
click at [229, 129] on button "Volgende vraag" at bounding box center [265, 131] width 211 height 15
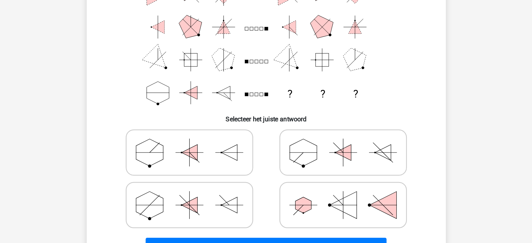
scroll to position [60, 0]
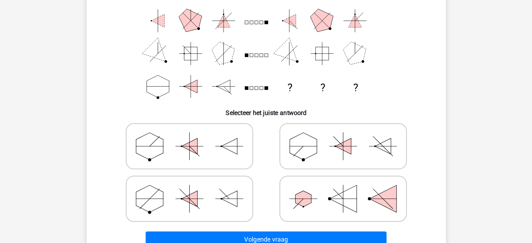
click at [226, 156] on icon at bounding box center [198, 157] width 105 height 35
click at [203, 149] on input "radio" at bounding box center [200, 146] width 5 height 5
radio input "true"
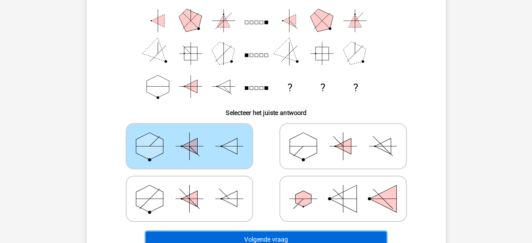
click at [247, 236] on button "Volgende vraag" at bounding box center [265, 239] width 211 height 15
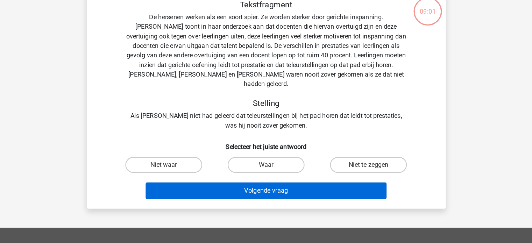
scroll to position [32, 0]
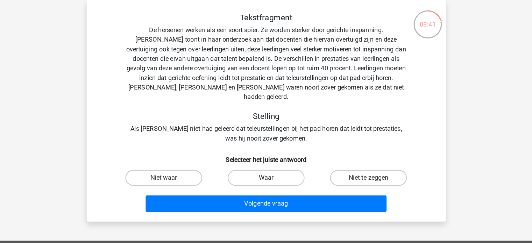
click at [257, 149] on label "Waar" at bounding box center [265, 156] width 67 height 14
click at [266, 156] on input "Waar" at bounding box center [268, 158] width 5 height 5
radio input "true"
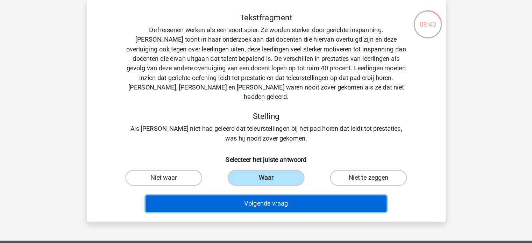
click at [270, 172] on button "Volgende vraag" at bounding box center [265, 179] width 211 height 15
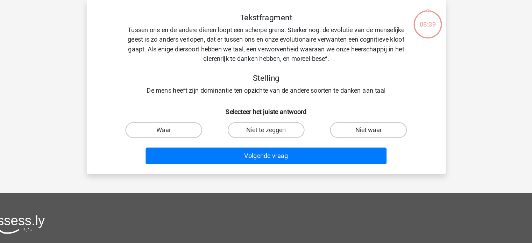
scroll to position [23, 0]
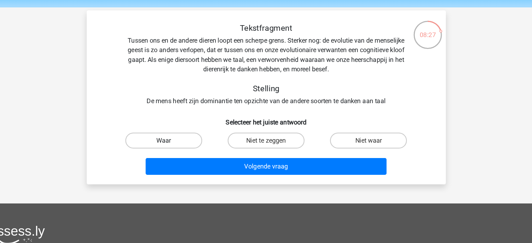
click at [188, 120] on label "Waar" at bounding box center [175, 123] width 67 height 14
click at [180, 123] on input "Waar" at bounding box center [178, 125] width 5 height 5
radio input "true"
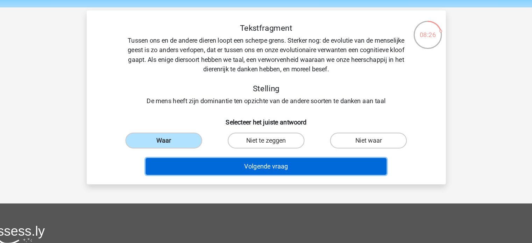
click at [239, 144] on button "Volgende vraag" at bounding box center [265, 146] width 211 height 15
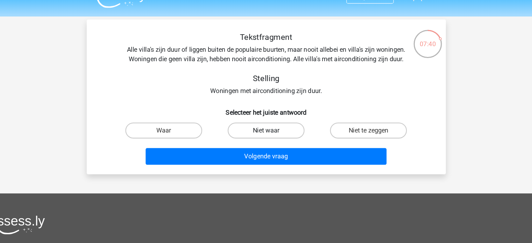
scroll to position [15, 0]
click at [341, 113] on label "Niet te zeggen" at bounding box center [355, 115] width 67 height 14
click at [356, 115] on input "Niet te zeggen" at bounding box center [358, 117] width 5 height 5
radio input "true"
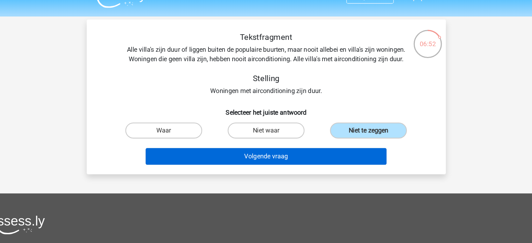
drag, startPoint x: 312, startPoint y: 150, endPoint x: 311, endPoint y: 141, distance: 9.1
click at [311, 141] on div "Tekstfragment Alle villa's zijn duur of liggen buiten de populaire buurten, maa…" at bounding box center [265, 85] width 315 height 136
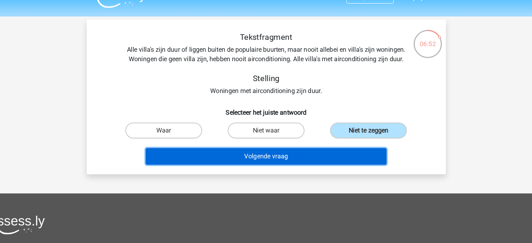
click at [311, 141] on button "Volgende vraag" at bounding box center [265, 137] width 211 height 15
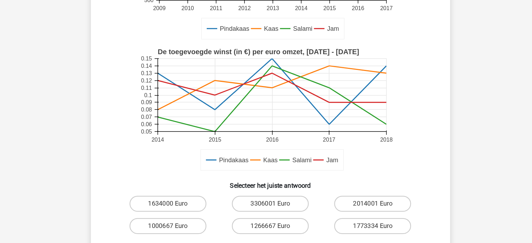
scroll to position [112, 0]
click at [247, 229] on label "1266667 Euro" at bounding box center [265, 228] width 67 height 14
click at [266, 229] on input "1266667 Euro" at bounding box center [268, 229] width 5 height 5
radio input "true"
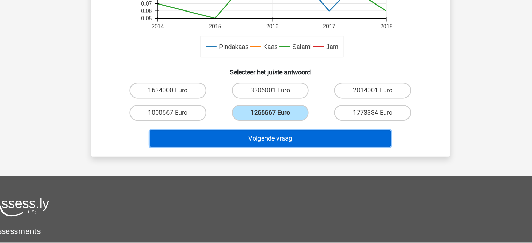
click at [266, 145] on button "Volgende vraag" at bounding box center [265, 151] width 211 height 15
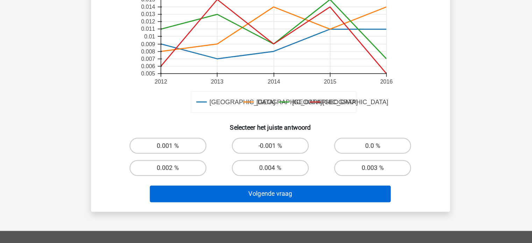
scroll to position [173, 0]
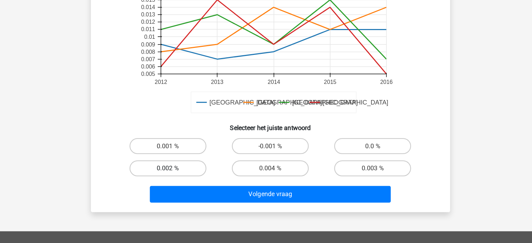
click at [185, 176] on label "0.002 %" at bounding box center [175, 177] width 67 height 14
click at [180, 177] on input "0.002 %" at bounding box center [178, 179] width 5 height 5
radio input "true"
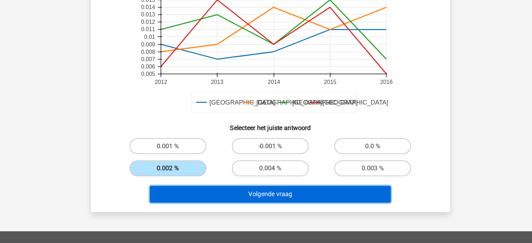
click at [229, 200] on button "Volgende vraag" at bounding box center [265, 199] width 211 height 15
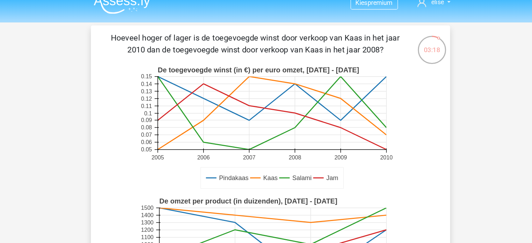
scroll to position [10, 0]
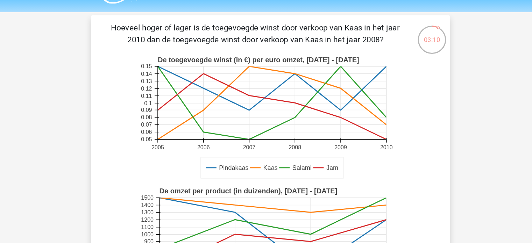
click at [298, 115] on rect at bounding box center [267, 99] width 201 height 64
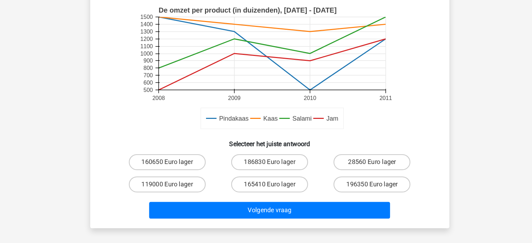
scroll to position [186, 0]
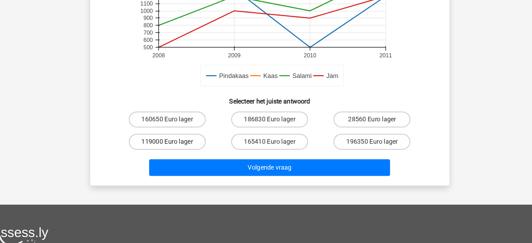
click at [201, 147] on label "119000 Euro lager" at bounding box center [175, 154] width 67 height 14
click at [180, 154] on input "119000 Euro lager" at bounding box center [178, 156] width 5 height 5
radio input "true"
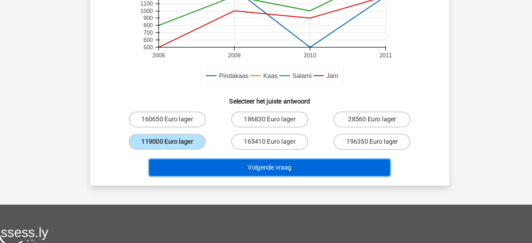
click at [207, 173] on button "Volgende vraag" at bounding box center [265, 176] width 211 height 15
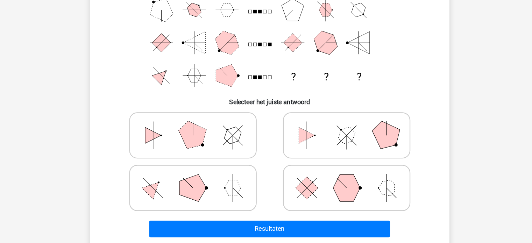
scroll to position [70, 0]
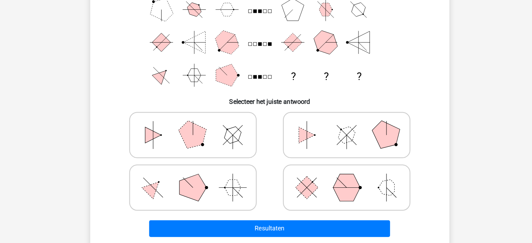
click at [238, 144] on polygon at bounding box center [233, 148] width 20 height 20
click at [203, 139] on input "radio" at bounding box center [200, 137] width 5 height 5
radio input "true"
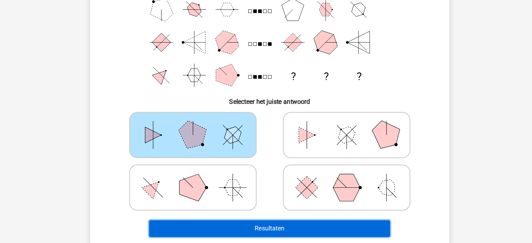
click at [227, 223] on button "Resultaten" at bounding box center [265, 230] width 211 height 15
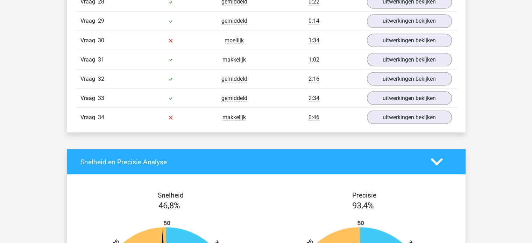
scroll to position [1296, 0]
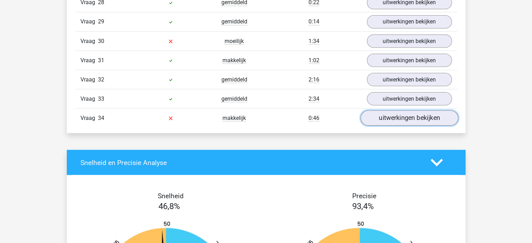
click at [379, 112] on link "uitwerkingen bekijken" at bounding box center [408, 117] width 97 height 15
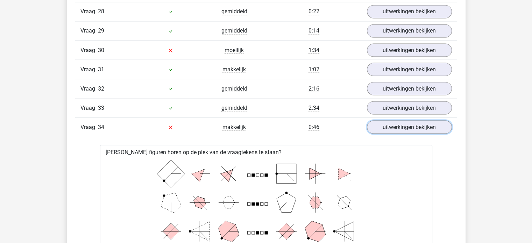
scroll to position [1242, 0]
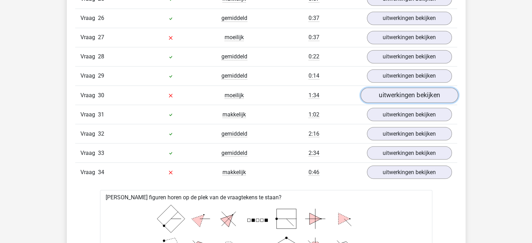
click at [387, 87] on link "uitwerkingen bekijken" at bounding box center [408, 94] width 97 height 15
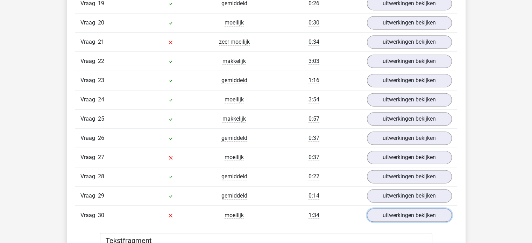
scroll to position [1090, 0]
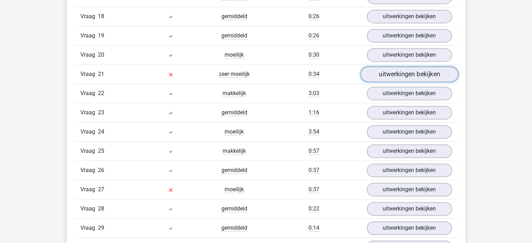
click at [373, 66] on link "uitwerkingen bekijken" at bounding box center [408, 73] width 97 height 15
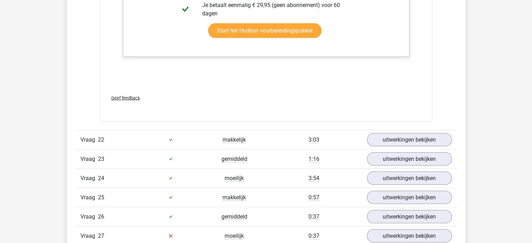
scroll to position [1476, 0]
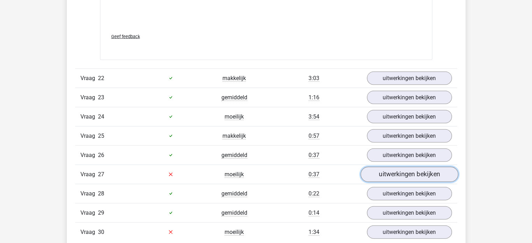
click at [375, 167] on link "uitwerkingen bekijken" at bounding box center [408, 174] width 97 height 15
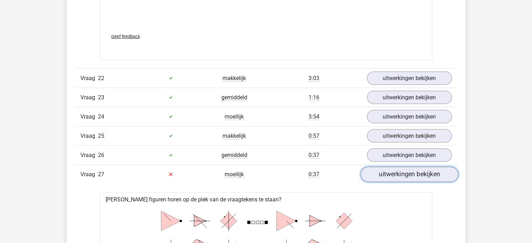
click at [385, 169] on link "uitwerkingen bekijken" at bounding box center [408, 174] width 97 height 15
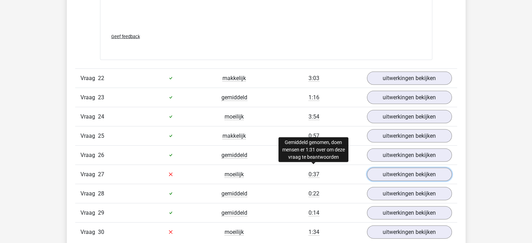
scroll to position [1487, 0]
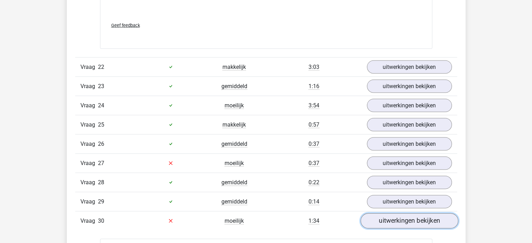
click at [384, 214] on link "uitwerkingen bekijken" at bounding box center [408, 220] width 97 height 15
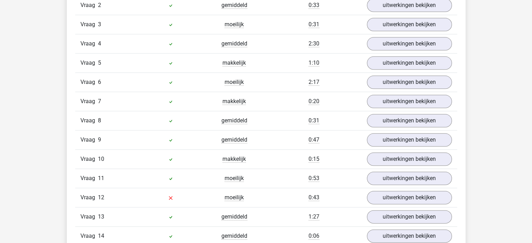
scroll to position [809, 0]
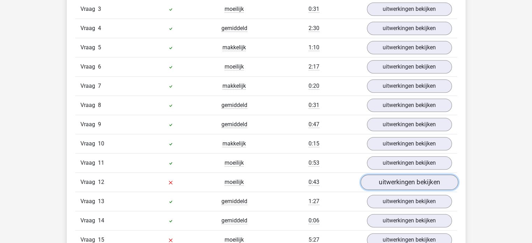
click at [378, 176] on link "uitwerkingen bekijken" at bounding box center [408, 181] width 97 height 15
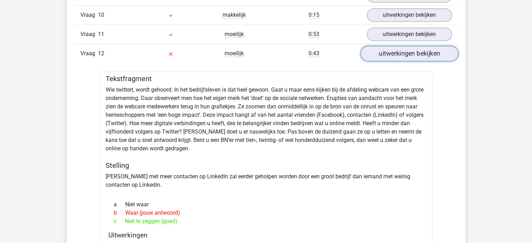
scroll to position [939, 0]
click at [397, 51] on link "uitwerkingen bekijken" at bounding box center [408, 52] width 97 height 15
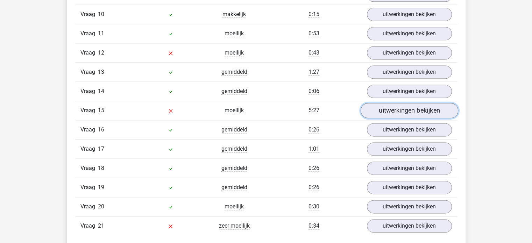
click at [384, 107] on link "uitwerkingen bekijken" at bounding box center [408, 110] width 97 height 15
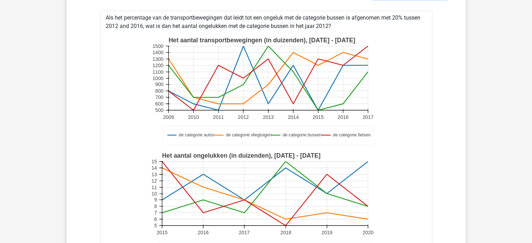
scroll to position [939, 0]
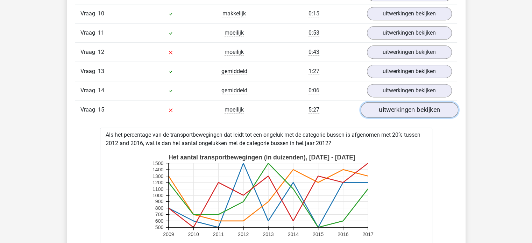
click at [394, 106] on link "uitwerkingen bekijken" at bounding box center [408, 109] width 97 height 15
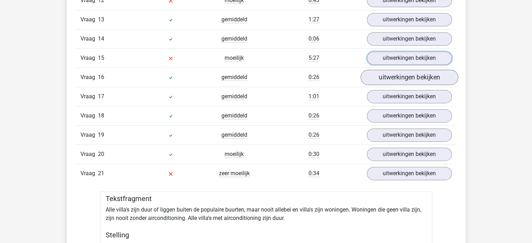
scroll to position [992, 0]
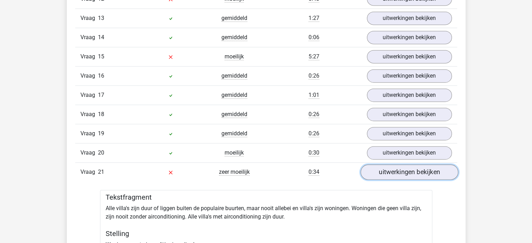
click at [376, 169] on link "uitwerkingen bekijken" at bounding box center [408, 171] width 97 height 15
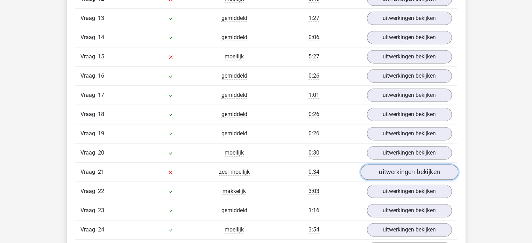
click at [378, 166] on link "uitwerkingen bekijken" at bounding box center [408, 171] width 97 height 15
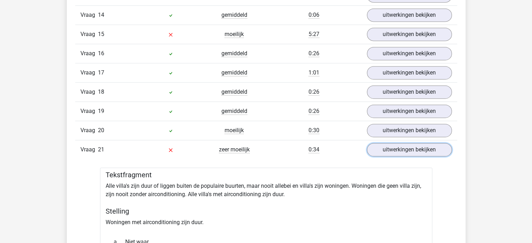
scroll to position [1015, 0]
click at [375, 145] on link "uitwerkingen bekijken" at bounding box center [408, 149] width 97 height 15
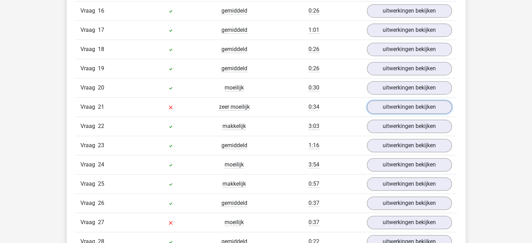
scroll to position [1097, 0]
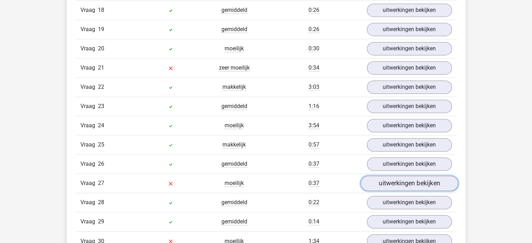
click at [387, 177] on link "uitwerkingen bekijken" at bounding box center [408, 182] width 97 height 15
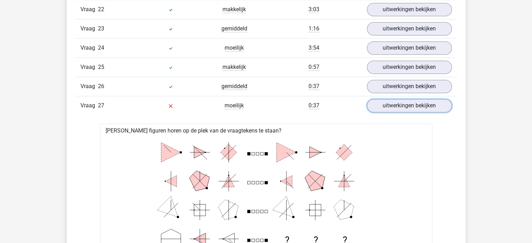
scroll to position [1167, 0]
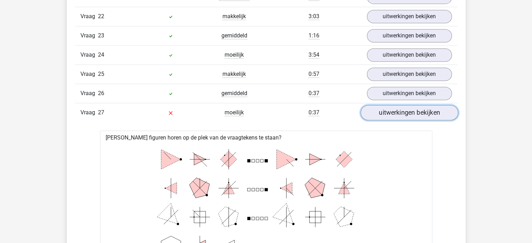
click at [405, 107] on link "uitwerkingen bekijken" at bounding box center [408, 112] width 97 height 15
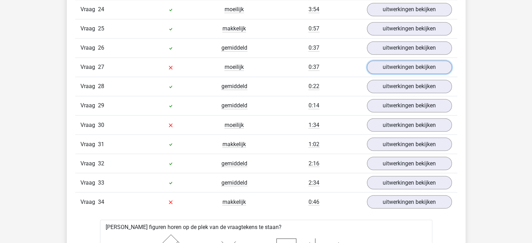
scroll to position [1213, 0]
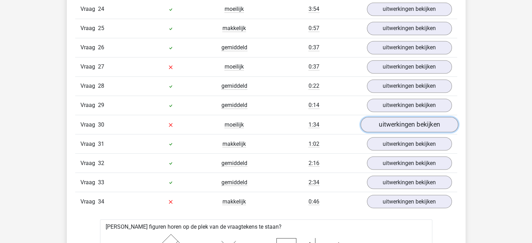
click at [375, 117] on link "uitwerkingen bekijken" at bounding box center [408, 124] width 97 height 15
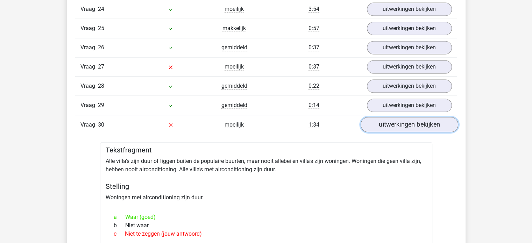
click at [376, 119] on link "uitwerkingen bekijken" at bounding box center [408, 124] width 97 height 15
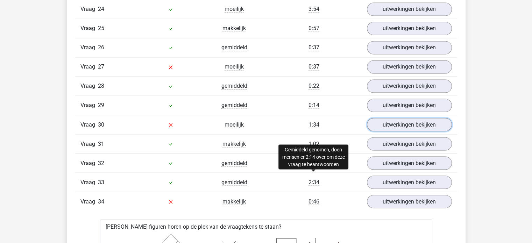
scroll to position [1239, 0]
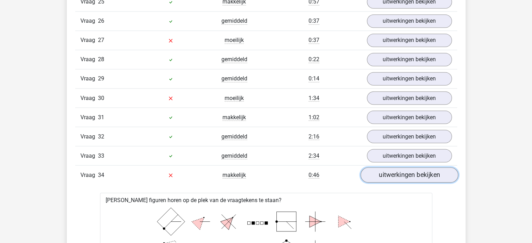
click at [377, 168] on link "uitwerkingen bekijken" at bounding box center [408, 174] width 97 height 15
